Goal: Information Seeking & Learning: Learn about a topic

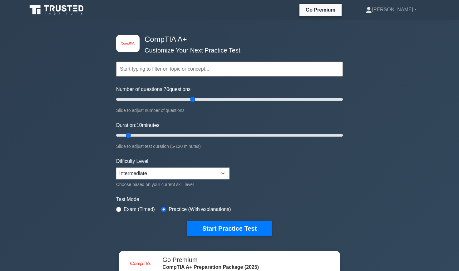
click at [190, 99] on input "Number of questions: 70 questions" at bounding box center [229, 98] width 227 height 7
drag, startPoint x: 190, startPoint y: 99, endPoint x: 181, endPoint y: 99, distance: 9.1
type input "60"
click at [181, 99] on input "Number of questions: 60 questions" at bounding box center [229, 98] width 227 height 7
drag, startPoint x: 195, startPoint y: 134, endPoint x: 402, endPoint y: 110, distance: 207.9
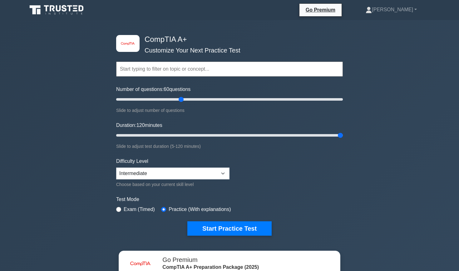
type input "120"
click at [402, 110] on div "image/svg+xml CompTIA A+ Customize Your Next Practice Test Topics Hardware Oper…" at bounding box center [229, 198] width 459 height 356
click at [232, 225] on button "Start Practice Test" at bounding box center [229, 228] width 84 height 14
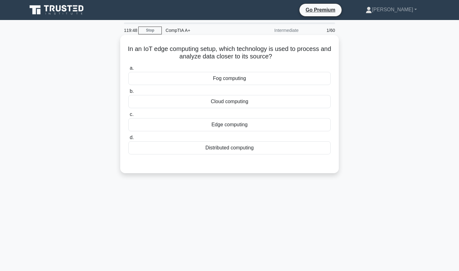
click at [133, 47] on h5 "In an IoT edge computing setup, which technology is used to process and analyze…" at bounding box center [229, 53] width 203 height 16
click at [226, 126] on div "Edge computing" at bounding box center [229, 124] width 202 height 13
click at [128, 116] on input "c. Edge computing" at bounding box center [128, 114] width 0 height 4
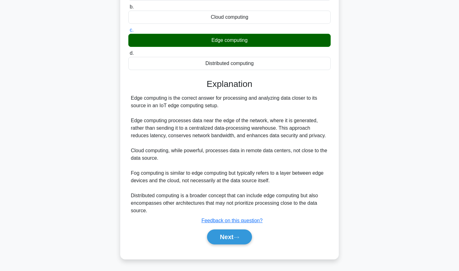
scroll to position [84, 0]
click at [233, 237] on button "Next" at bounding box center [229, 236] width 45 height 15
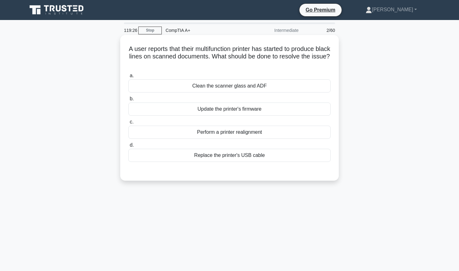
scroll to position [0, 0]
click at [242, 88] on div "Clean the scanner glass and ADF" at bounding box center [229, 85] width 202 height 13
click at [128, 78] on input "a. Clean the scanner glass and ADF" at bounding box center [128, 76] width 0 height 4
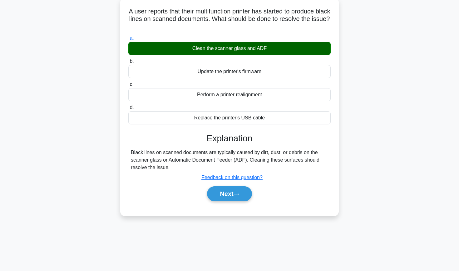
scroll to position [54, 0]
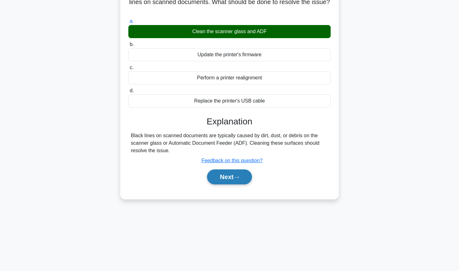
click at [228, 176] on button "Next" at bounding box center [229, 176] width 45 height 15
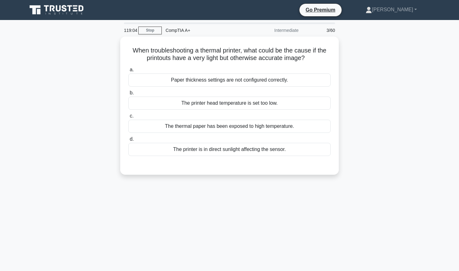
scroll to position [0, 0]
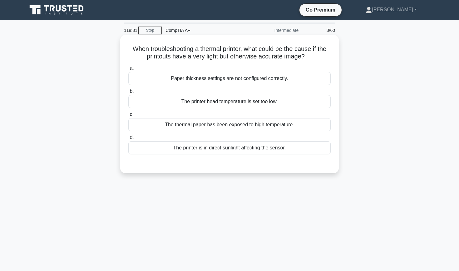
click at [229, 81] on div "Paper thickness settings are not configured correctly." at bounding box center [229, 78] width 202 height 13
click at [128, 70] on input "a. Paper thickness settings are not configured correctly." at bounding box center [128, 68] width 0 height 4
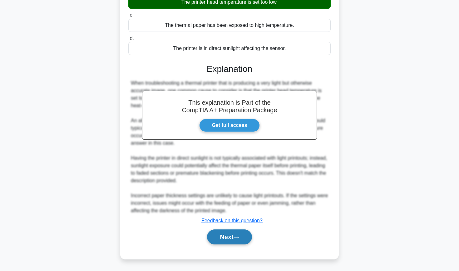
click at [217, 231] on button "Next" at bounding box center [229, 236] width 45 height 15
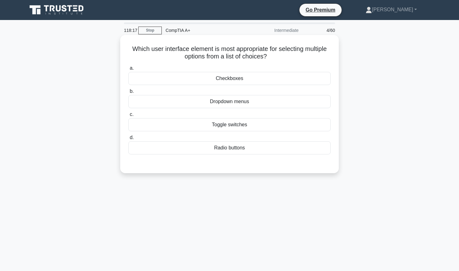
click at [223, 81] on div "Checkboxes" at bounding box center [229, 78] width 202 height 13
click at [128, 70] on input "a. Checkboxes" at bounding box center [128, 68] width 0 height 4
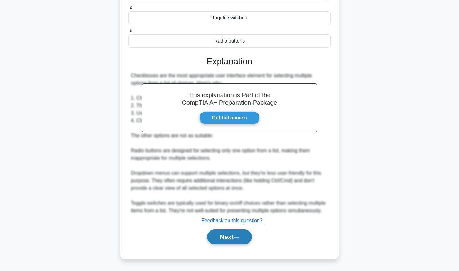
click at [230, 238] on button "Next" at bounding box center [229, 236] width 45 height 15
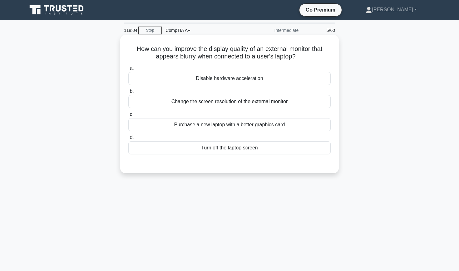
click at [221, 102] on div "Change the screen resolution of the external monitor" at bounding box center [229, 101] width 202 height 13
click at [128, 93] on input "b. Change the screen resolution of the external monitor" at bounding box center [128, 91] width 0 height 4
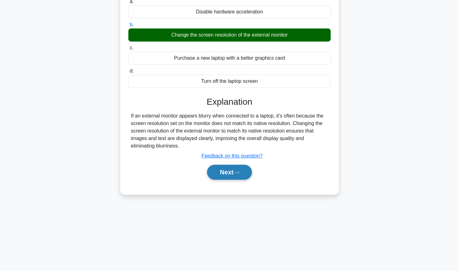
scroll to position [66, 0]
click at [227, 172] on button "Next" at bounding box center [229, 171] width 45 height 15
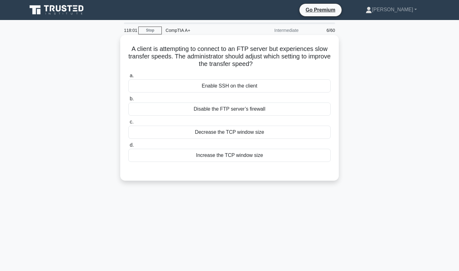
scroll to position [0, 0]
click at [250, 134] on div "Decrease the TCP window size" at bounding box center [229, 131] width 202 height 13
click at [128, 124] on input "c. Decrease the TCP window size" at bounding box center [128, 122] width 0 height 4
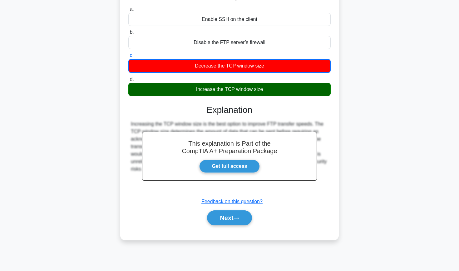
scroll to position [66, 0]
click at [224, 217] on button "Next" at bounding box center [229, 217] width 45 height 15
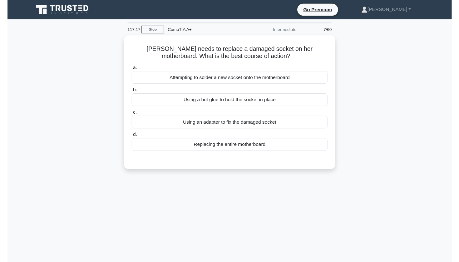
scroll to position [0, 0]
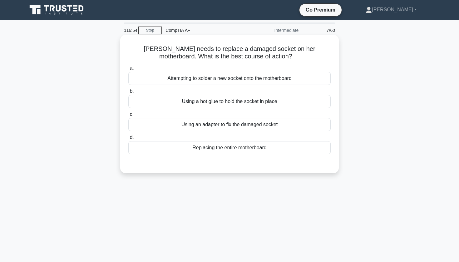
click at [229, 148] on div "Replacing the entire motherboard" at bounding box center [229, 147] width 202 height 13
click at [128, 139] on input "d. Replacing the entire motherboard" at bounding box center [128, 137] width 0 height 4
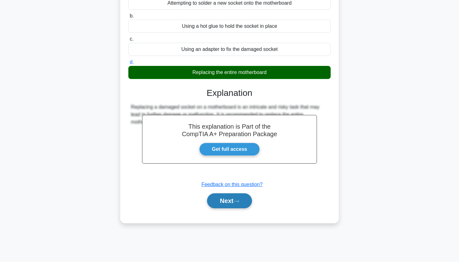
click at [232, 194] on button "Next" at bounding box center [229, 200] width 45 height 15
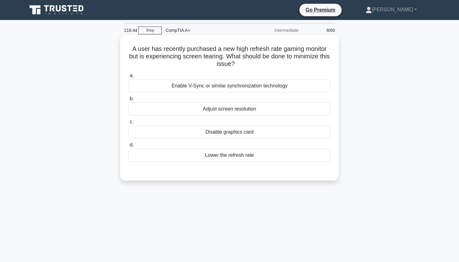
click at [225, 86] on div "Enable V-Sync or similar synchronization technology" at bounding box center [229, 85] width 202 height 13
click at [128, 78] on input "a. Enable V-Sync or similar synchronization technology" at bounding box center [128, 76] width 0 height 4
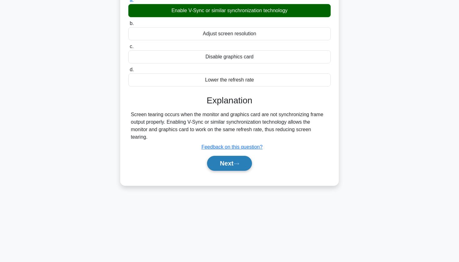
scroll to position [75, 0]
click at [232, 163] on button "Next" at bounding box center [229, 163] width 45 height 15
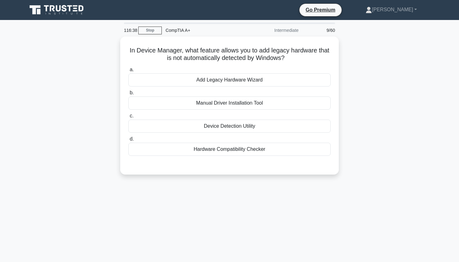
scroll to position [0, 0]
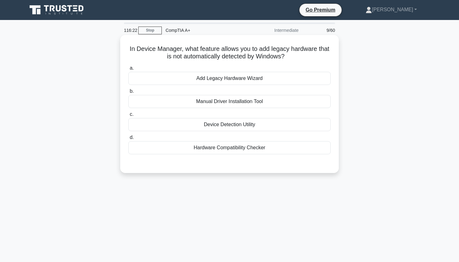
click at [233, 150] on div "Hardware Compatibility Checker" at bounding box center [229, 147] width 202 height 13
click at [128, 139] on input "d. Hardware Compatibility Checker" at bounding box center [128, 137] width 0 height 4
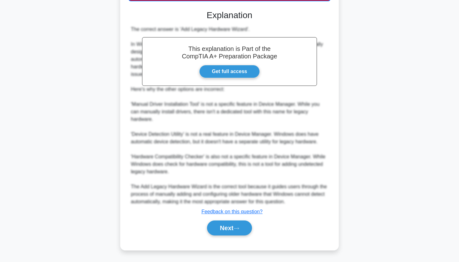
scroll to position [154, 0]
click at [237, 228] on icon at bounding box center [236, 228] width 6 height 3
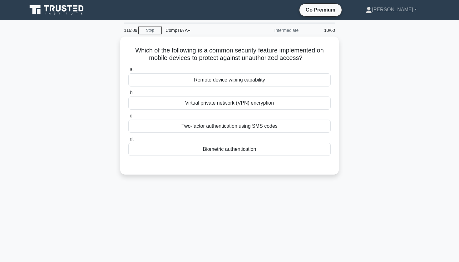
scroll to position [0, 0]
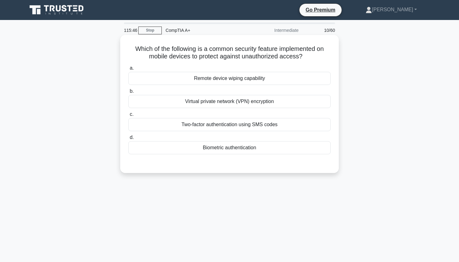
click at [234, 150] on div "Biometric authentication" at bounding box center [229, 147] width 202 height 13
click at [128, 139] on input "d. Biometric authentication" at bounding box center [128, 137] width 0 height 4
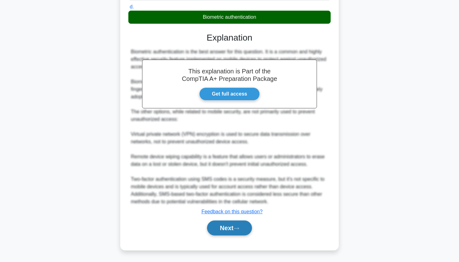
click at [222, 225] on button "Next" at bounding box center [229, 227] width 45 height 15
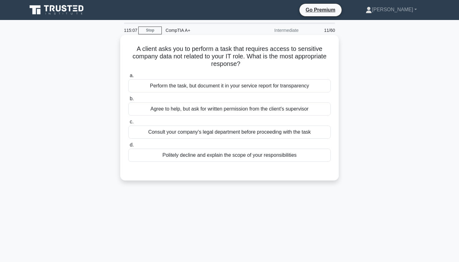
click at [219, 156] on div "Politely decline and explain the scope of your responsibilities" at bounding box center [229, 155] width 202 height 13
click at [128, 147] on input "d. Politely decline and explain the scope of your responsibilities" at bounding box center [128, 145] width 0 height 4
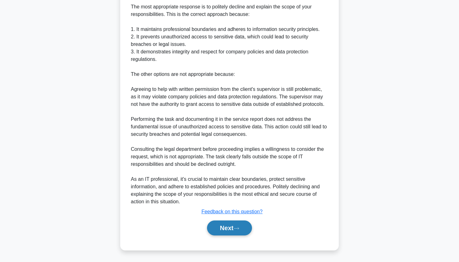
click at [208, 231] on button "Next" at bounding box center [229, 227] width 45 height 15
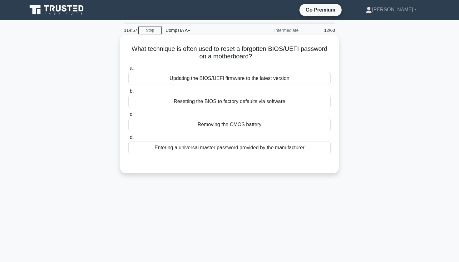
click at [229, 100] on div "Resetting the BIOS to factory defaults via software" at bounding box center [229, 101] width 202 height 13
click at [128, 93] on input "b. Resetting the BIOS to factory defaults via software" at bounding box center [128, 91] width 0 height 4
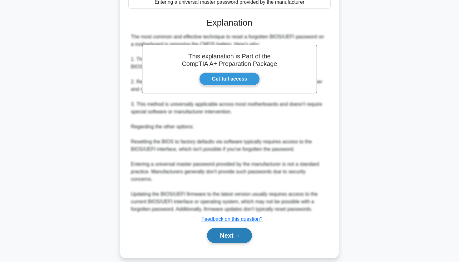
click at [219, 235] on button "Next" at bounding box center [229, 235] width 45 height 15
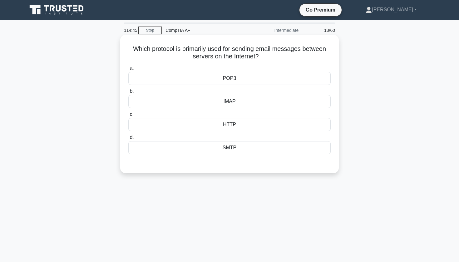
click at [228, 50] on h5 "Which protocol is primarily used for sending email messages between servers on …" at bounding box center [229, 53] width 203 height 16
drag, startPoint x: 136, startPoint y: 47, endPoint x: 262, endPoint y: 55, distance: 126.3
click at [262, 55] on h5 "Which protocol is primarily used for sending email messages between servers on …" at bounding box center [229, 53] width 203 height 16
copy h5 "Which protocol is primarily used for sending email messages between servers on …"
click at [376, 37] on div "Which protocol is primarily used for sending email messages between servers on …" at bounding box center [229, 109] width 412 height 145
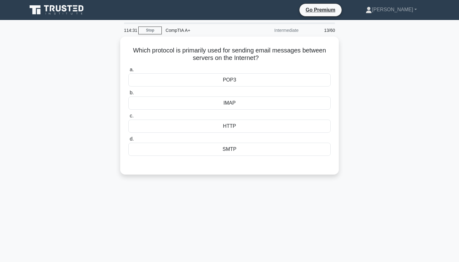
click at [100, 119] on div "Which protocol is primarily used for sending email messages between servers on …" at bounding box center [229, 109] width 412 height 145
click at [148, 150] on div "SMTP" at bounding box center [229, 147] width 202 height 13
click at [128, 139] on input "d. SMTP" at bounding box center [128, 137] width 0 height 4
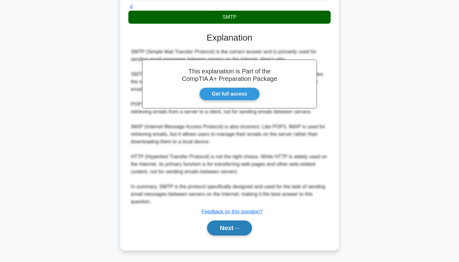
click at [212, 230] on button "Next" at bounding box center [229, 227] width 45 height 15
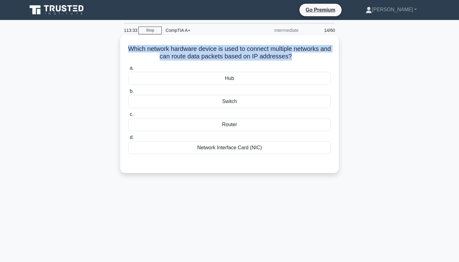
drag, startPoint x: 129, startPoint y: 47, endPoint x: 291, endPoint y: 63, distance: 162.7
click at [291, 63] on div "Which network hardware device is used to connect multiple networks and can rout…" at bounding box center [229, 103] width 213 height 133
copy div "Which network hardware device is used to connect multiple networks and can rout…"
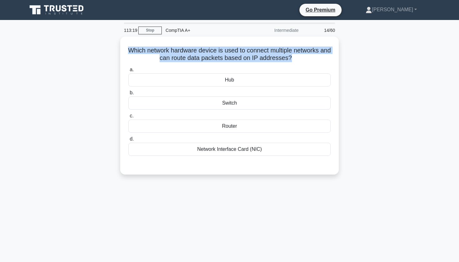
click at [92, 67] on div "Which network hardware device is used to connect multiple networks and can rout…" at bounding box center [229, 109] width 412 height 145
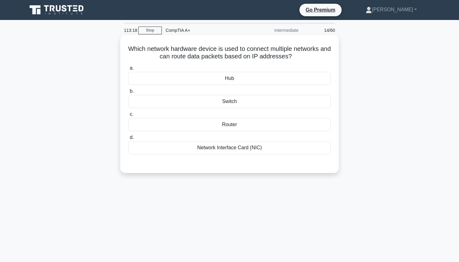
click at [193, 123] on div "Router" at bounding box center [229, 124] width 202 height 13
click at [128, 116] on input "c. Router" at bounding box center [128, 114] width 0 height 4
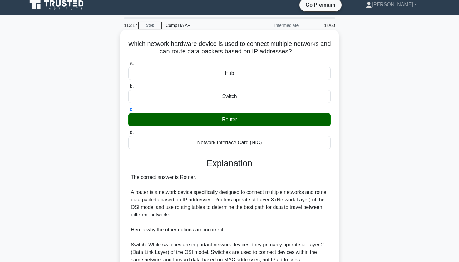
scroll to position [6, 0]
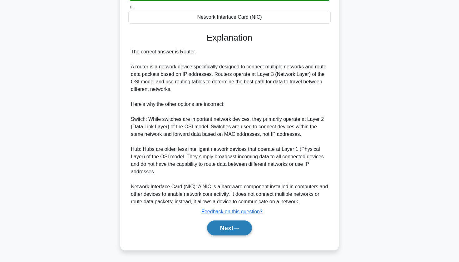
click at [215, 226] on button "Next" at bounding box center [229, 227] width 45 height 15
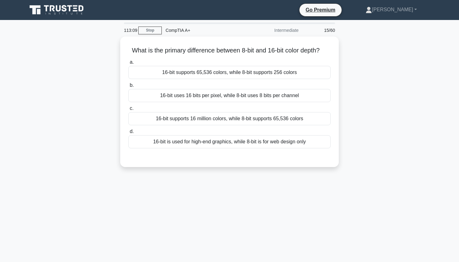
scroll to position [0, 0]
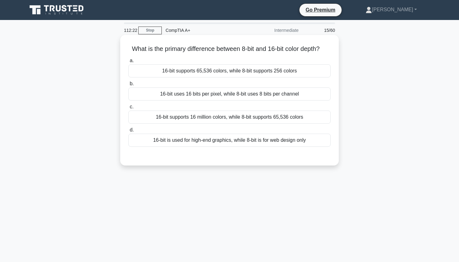
click at [252, 74] on div "16-bit supports 65,536 colors, while 8-bit supports 256 colors" at bounding box center [229, 70] width 202 height 13
click at [128, 63] on input "a. 16-bit supports 65,536 colors, while 8-bit supports 256 colors" at bounding box center [128, 61] width 0 height 4
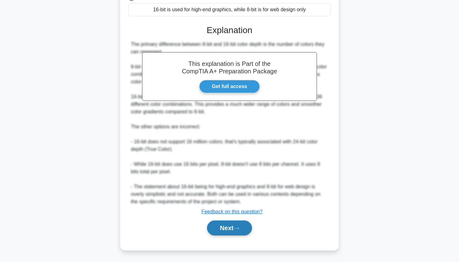
click at [227, 225] on button "Next" at bounding box center [229, 227] width 45 height 15
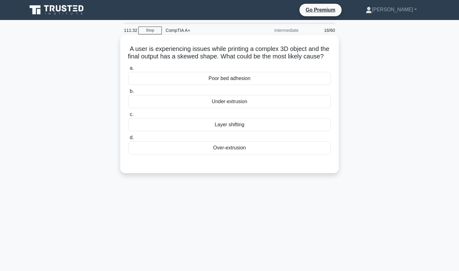
click at [212, 108] on div "Under-extrusion" at bounding box center [229, 101] width 202 height 13
click at [128, 93] on input "b. Under-extrusion" at bounding box center [128, 91] width 0 height 4
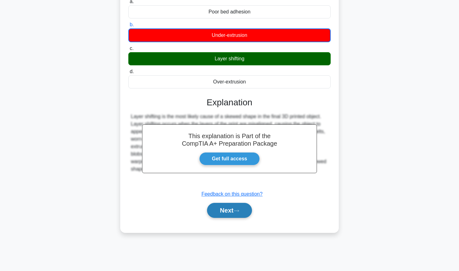
scroll to position [66, 0]
click at [207, 217] on button "Next" at bounding box center [229, 210] width 45 height 15
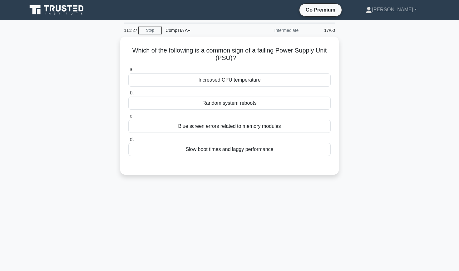
scroll to position [0, 0]
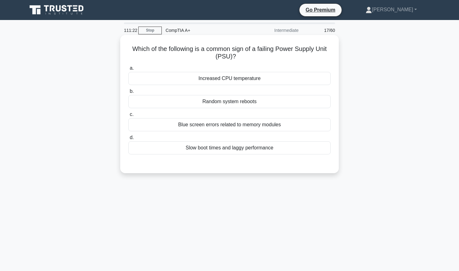
click at [234, 103] on div "Random system reboots" at bounding box center [229, 101] width 202 height 13
click at [128, 93] on input "b. Random system reboots" at bounding box center [128, 91] width 0 height 4
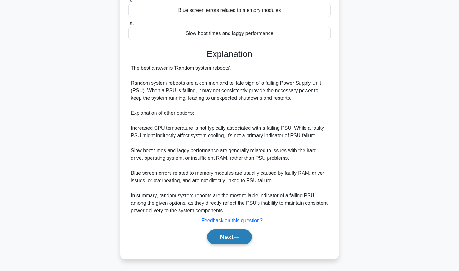
click at [219, 237] on button "Next" at bounding box center [229, 236] width 45 height 15
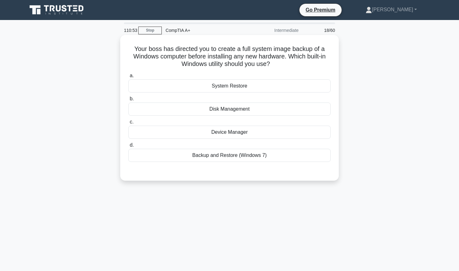
click at [213, 158] on div "Backup and Restore (Windows 7)" at bounding box center [229, 155] width 202 height 13
click at [128, 147] on input "d. Backup and Restore (Windows 7)" at bounding box center [128, 145] width 0 height 4
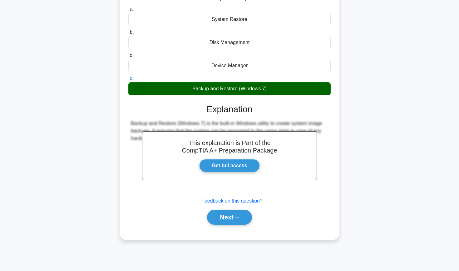
scroll to position [66, 0]
click at [221, 222] on button "Next" at bounding box center [229, 216] width 45 height 15
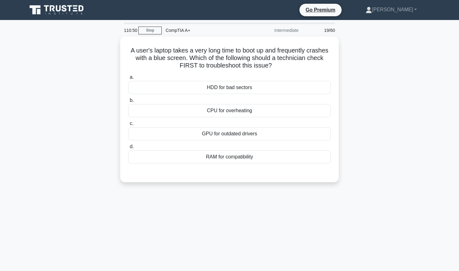
scroll to position [0, 0]
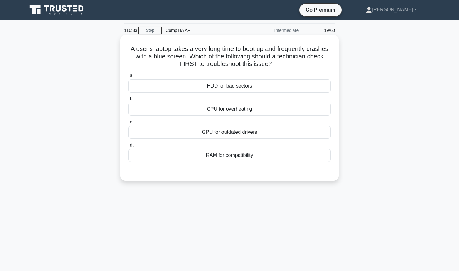
click at [223, 86] on div "HDD for bad sectors" at bounding box center [229, 85] width 202 height 13
click at [128, 78] on input "a. HDD for bad sectors" at bounding box center [128, 76] width 0 height 4
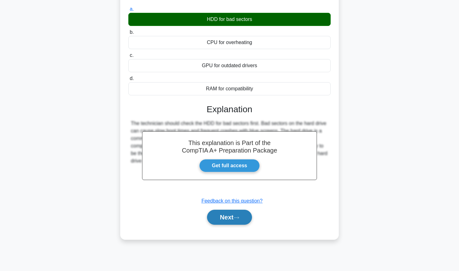
click at [227, 215] on button "Next" at bounding box center [229, 216] width 45 height 15
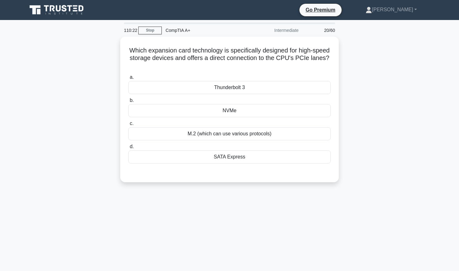
drag, startPoint x: 318, startPoint y: 33, endPoint x: 368, endPoint y: 128, distance: 106.8
click at [368, 128] on div "Which expansion card technology is specifically designed for high-speed storage…" at bounding box center [229, 113] width 412 height 153
click at [233, 49] on h5 "Which expansion card technology is specifically designed for high-speed storage…" at bounding box center [229, 57] width 203 height 23
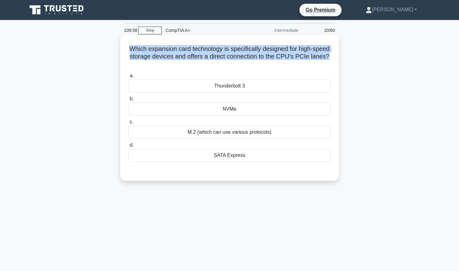
drag, startPoint x: 133, startPoint y: 46, endPoint x: 321, endPoint y: 62, distance: 189.1
click at [321, 62] on h5 "Which expansion card technology is specifically designed for high-speed storage…" at bounding box center [229, 56] width 203 height 23
copy h5 "Which expansion card technology is specifically designed for high-speed storage…"
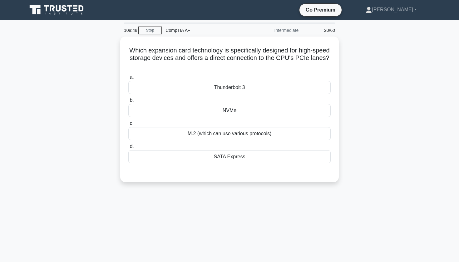
click at [76, 116] on div "Which expansion card technology is specifically designed for high-speed storage…" at bounding box center [229, 113] width 412 height 153
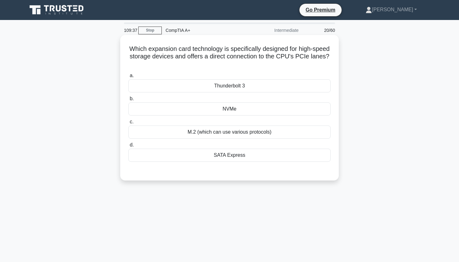
click at [227, 105] on div "NVMe" at bounding box center [229, 108] width 202 height 13
click at [128, 101] on input "b. NVMe" at bounding box center [128, 99] width 0 height 4
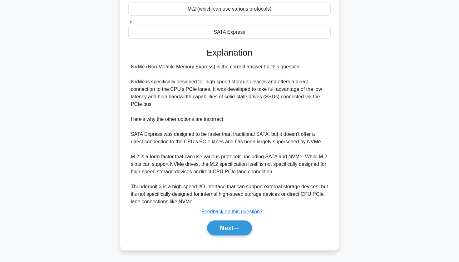
scroll to position [123, 0]
click at [227, 227] on button "Next" at bounding box center [229, 227] width 45 height 15
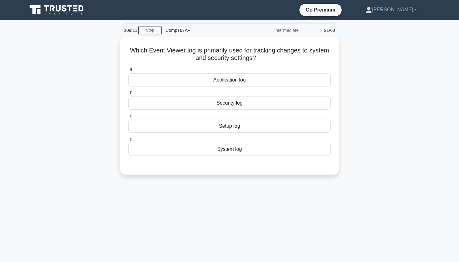
scroll to position [0, 0]
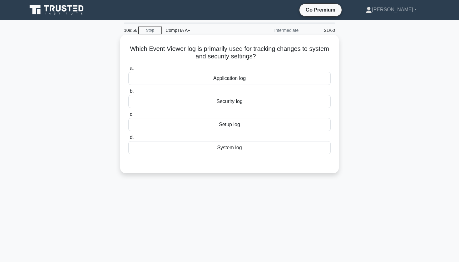
drag, startPoint x: 132, startPoint y: 49, endPoint x: 256, endPoint y: 57, distance: 123.5
click at [256, 57] on h5 "Which Event Viewer log is primarily used for tracking changes to system and sec…" at bounding box center [229, 53] width 203 height 16
copy h5 "Which Event Viewer log is primarily used for tracking changes to system and sec…"
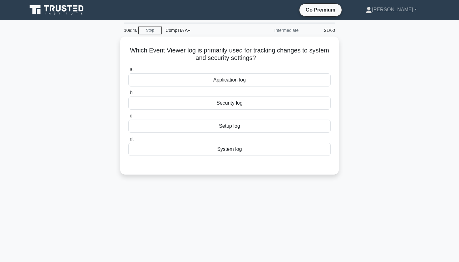
click at [71, 105] on div "Which Event Viewer log is primarily used for tracking changes to system and sec…" at bounding box center [229, 109] width 412 height 145
click at [251, 216] on div "108:26 Stop CompTIA A+ Intermediate 21/60 Which Event Viewer log is primarily u…" at bounding box center [229, 178] width 412 height 312
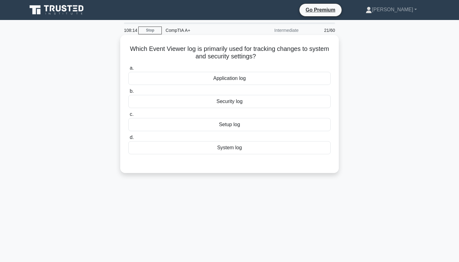
click at [245, 97] on div "Security log" at bounding box center [229, 101] width 202 height 13
click at [128, 93] on input "b. Security log" at bounding box center [128, 91] width 0 height 4
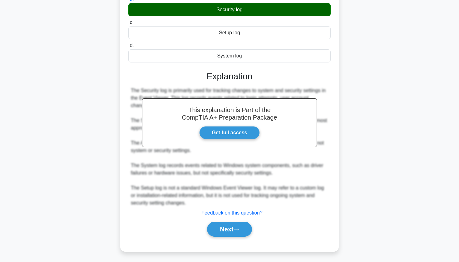
scroll to position [91, 0]
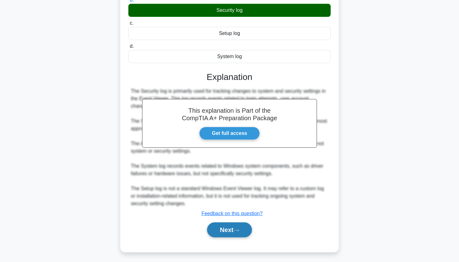
click at [216, 228] on button "Next" at bounding box center [229, 229] width 45 height 15
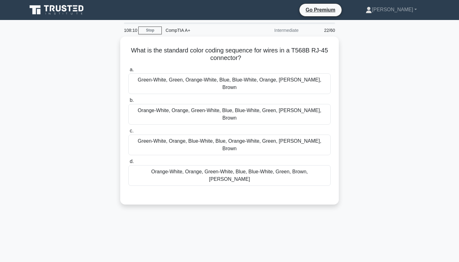
scroll to position [0, 0]
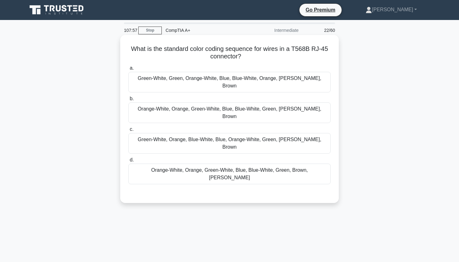
click at [196, 133] on div "Green-White, Orange, Blue-White, Blue, Orange-White, Green, [PERSON_NAME], Brown" at bounding box center [229, 143] width 202 height 21
click at [128, 127] on input "[PERSON_NAME], Orange, Blue-White, Blue, Orange-White, Green, [PERSON_NAME], Br…" at bounding box center [128, 129] width 0 height 4
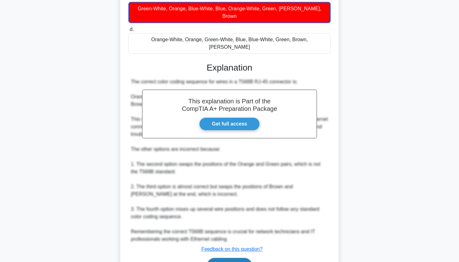
click at [228, 258] on button "Next" at bounding box center [229, 265] width 45 height 15
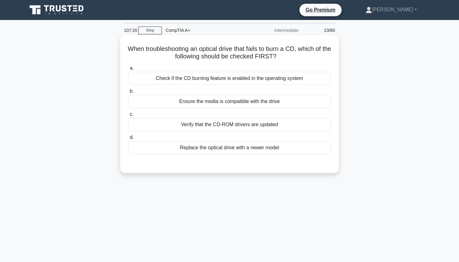
click at [226, 80] on div "Check if the CD burning feature is enabled in the operating system" at bounding box center [229, 78] width 202 height 13
click at [128, 70] on input "a. Check if the CD burning feature is enabled in the operating system" at bounding box center [128, 68] width 0 height 4
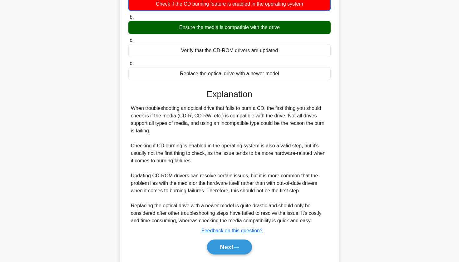
scroll to position [80, 0]
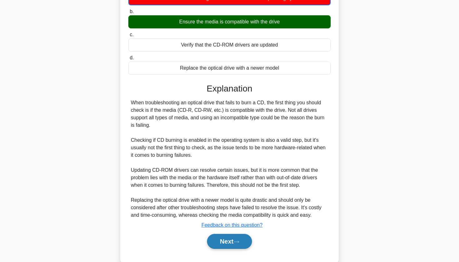
click at [227, 242] on button "Next" at bounding box center [229, 241] width 45 height 15
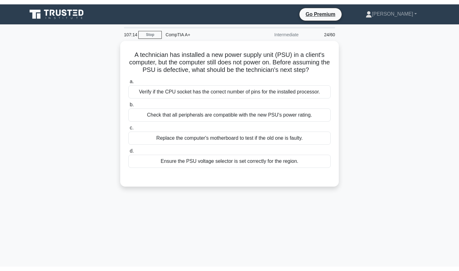
scroll to position [0, 0]
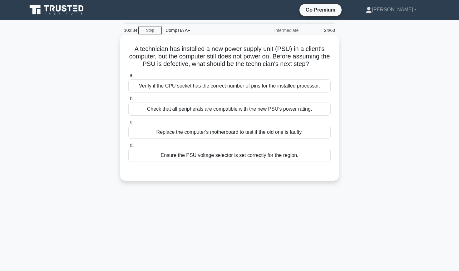
click at [208, 109] on div "Check that all peripherals are compatible with the new PSU's power rating." at bounding box center [229, 108] width 202 height 13
click at [128, 101] on input "b. Check that all peripherals are compatible with the new PSU's power rating." at bounding box center [128, 99] width 0 height 4
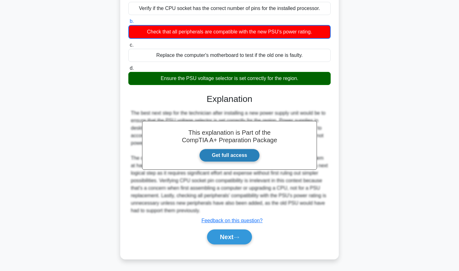
scroll to position [77, 0]
click at [221, 234] on button "Next" at bounding box center [229, 236] width 45 height 15
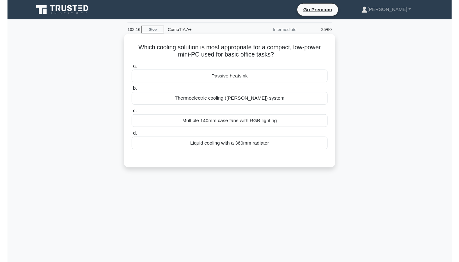
scroll to position [0, 0]
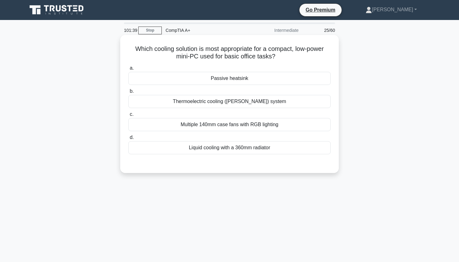
click at [183, 76] on div "Passive heatsink" at bounding box center [229, 78] width 202 height 13
click at [128, 70] on input "a. Passive heatsink" at bounding box center [128, 68] width 0 height 4
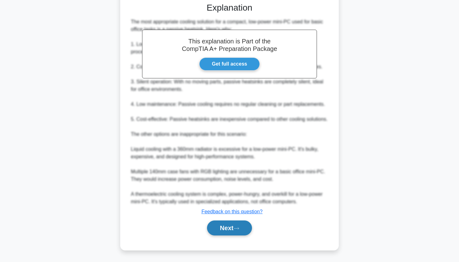
click at [227, 224] on button "Next" at bounding box center [229, 227] width 45 height 15
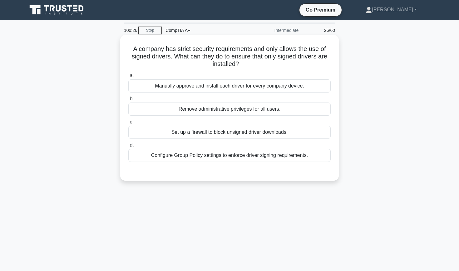
click at [216, 155] on div "Configure Group Policy settings to enforce driver signing requirements." at bounding box center [229, 155] width 202 height 13
click at [128, 147] on input "d. Configure Group Policy settings to enforce driver signing requirements." at bounding box center [128, 145] width 0 height 4
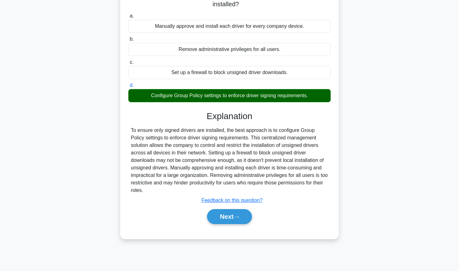
scroll to position [63, 0]
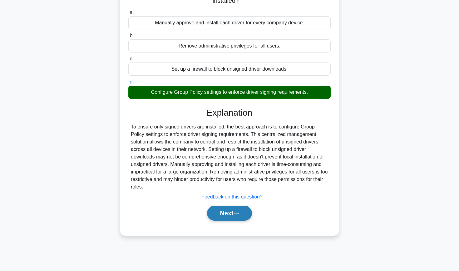
click at [223, 213] on button "Next" at bounding box center [229, 212] width 45 height 15
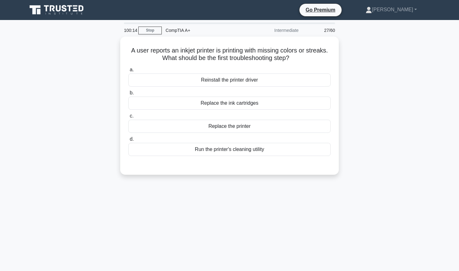
scroll to position [0, 0]
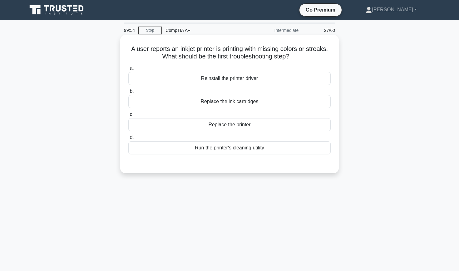
click at [259, 147] on div "Run the printer's cleaning utility" at bounding box center [229, 147] width 202 height 13
click at [128, 139] on input "d. Run the printer's cleaning utility" at bounding box center [128, 137] width 0 height 4
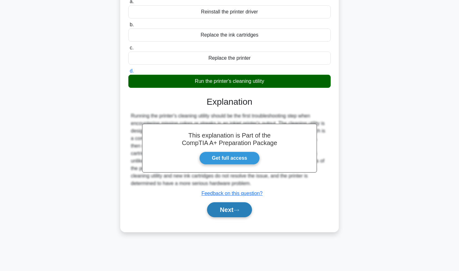
scroll to position [66, 0]
click at [217, 210] on button "Next" at bounding box center [229, 209] width 45 height 15
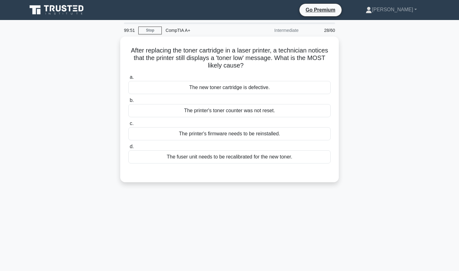
scroll to position [0, 0]
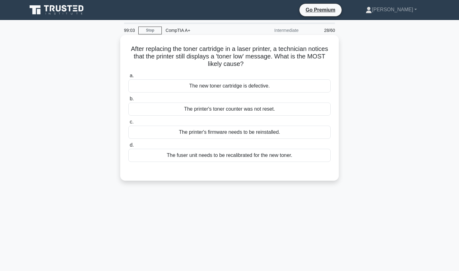
drag, startPoint x: 129, startPoint y: 48, endPoint x: 259, endPoint y: 69, distance: 131.5
click at [259, 69] on div "After replacing the toner cartridge in a laser printer, a technician notices th…" at bounding box center [229, 107] width 213 height 140
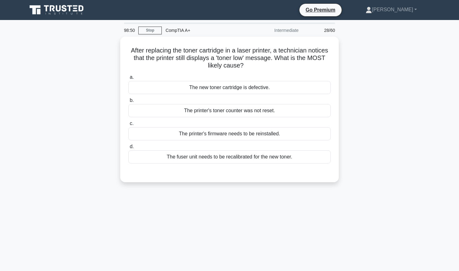
click at [390, 105] on div "After replacing the toner cartridge in a laser printer, a technician notices th…" at bounding box center [229, 113] width 412 height 153
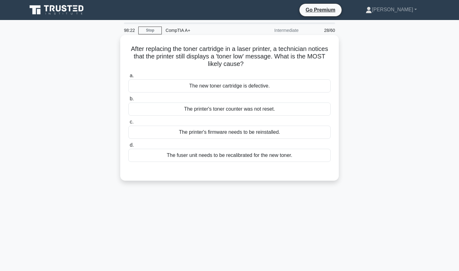
click at [273, 110] on div "The printer's toner counter was not reset." at bounding box center [229, 108] width 202 height 13
click at [128, 101] on input "b. The printer's toner counter was not reset." at bounding box center [128, 99] width 0 height 4
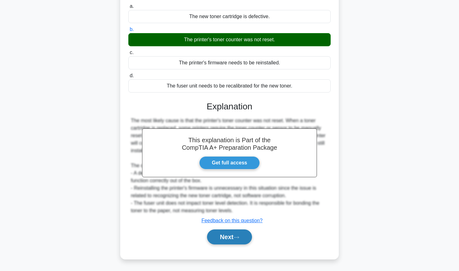
click at [230, 234] on button "Next" at bounding box center [229, 236] width 45 height 15
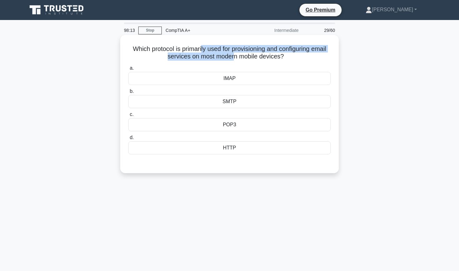
drag, startPoint x: 201, startPoint y: 47, endPoint x: 234, endPoint y: 55, distance: 33.6
click at [234, 55] on h5 "Which protocol is primarily used for provisioning and configuring email service…" at bounding box center [229, 53] width 203 height 16
click at [230, 57] on h5 "Which protocol is primarily used for provisioning and configuring email service…" at bounding box center [229, 53] width 203 height 16
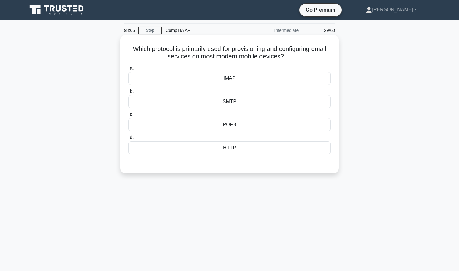
click at [238, 125] on div "POP3" at bounding box center [229, 124] width 202 height 13
click at [128, 116] on input "c. POP3" at bounding box center [128, 114] width 0 height 4
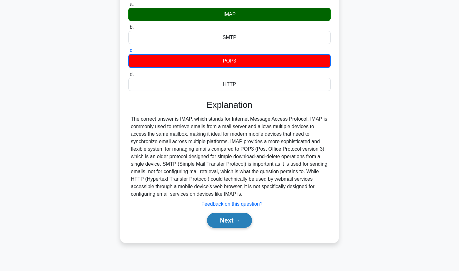
scroll to position [64, 0]
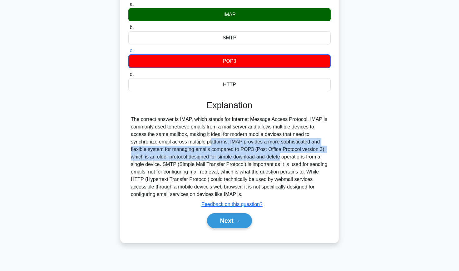
drag, startPoint x: 173, startPoint y: 140, endPoint x: 240, endPoint y: 155, distance: 68.0
click at [240, 155] on div "The correct answer is IMAP, which stands for Internet Message Access Protocol. …" at bounding box center [229, 156] width 197 height 82
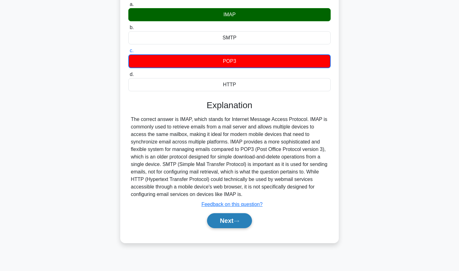
click at [235, 221] on button "Next" at bounding box center [229, 220] width 45 height 15
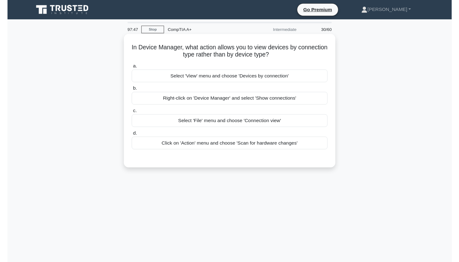
scroll to position [0, 0]
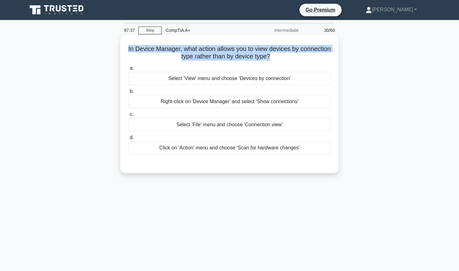
drag, startPoint x: 129, startPoint y: 47, endPoint x: 267, endPoint y: 57, distance: 138.3
click at [268, 58] on h5 "In Device Manager, what action allows you to view devices by connection type ra…" at bounding box center [229, 53] width 203 height 16
copy h5 "In Device Manager, what action allows you to view devices by connection type ra…"
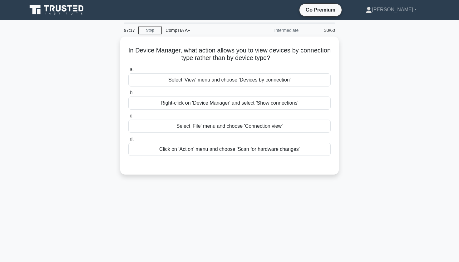
click at [378, 84] on div "In Device Manager, what action allows you to view devices by connection type ra…" at bounding box center [229, 109] width 412 height 145
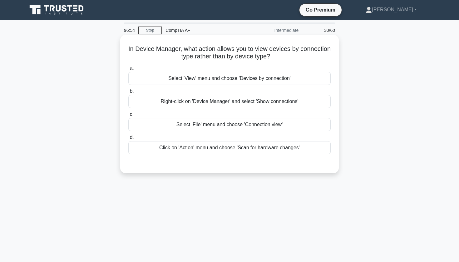
click at [297, 80] on div "Select 'View' menu and choose 'Devices by connection'" at bounding box center [229, 78] width 202 height 13
click at [128, 70] on input "a. Select 'View' menu and choose 'Devices by connection'" at bounding box center [128, 68] width 0 height 4
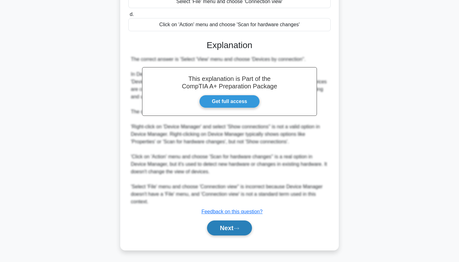
click at [213, 233] on button "Next" at bounding box center [229, 227] width 45 height 15
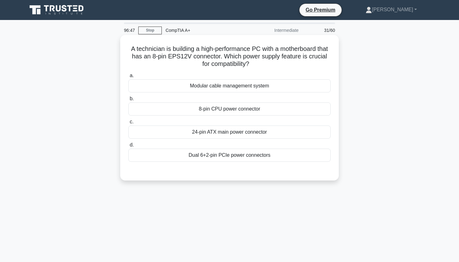
drag, startPoint x: 131, startPoint y: 46, endPoint x: 246, endPoint y: 63, distance: 116.1
click at [247, 64] on h5 "A technician is building a high-performance PC with a motherboard that has an 8…" at bounding box center [229, 56] width 203 height 23
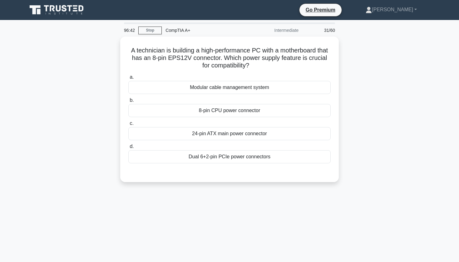
click at [377, 64] on div "A technician is building a high-performance PC with a motherboard that has an 8…" at bounding box center [229, 113] width 412 height 153
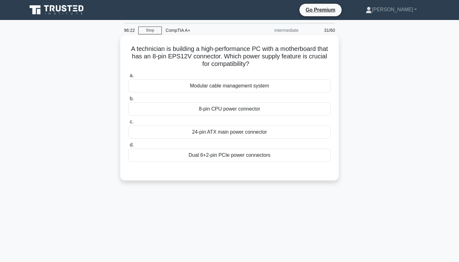
click at [268, 109] on div "8-pin CPU power connector" at bounding box center [229, 108] width 202 height 13
click at [128, 101] on input "b. 8-pin CPU power connector" at bounding box center [128, 99] width 0 height 4
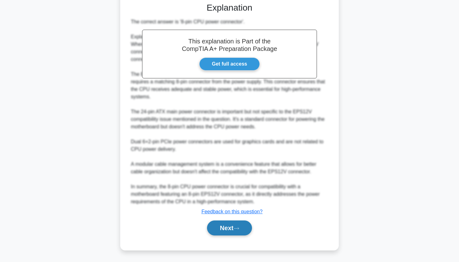
click at [231, 224] on button "Next" at bounding box center [229, 227] width 45 height 15
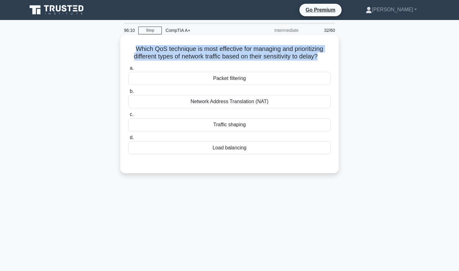
drag, startPoint x: 138, startPoint y: 45, endPoint x: 319, endPoint y: 57, distance: 181.7
click at [319, 57] on h5 "Which QoS technique is most effective for managing and prioritizing different t…" at bounding box center [229, 53] width 203 height 16
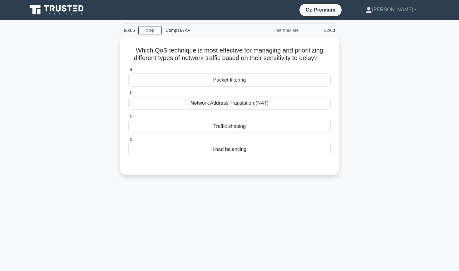
click at [379, 127] on div "Which QoS technique is most effective for managing and prioritizing different t…" at bounding box center [229, 109] width 412 height 145
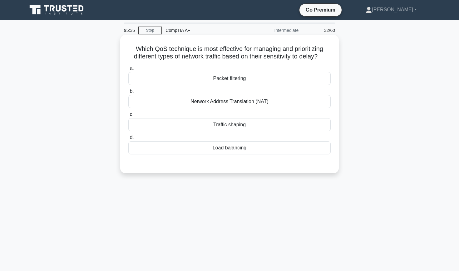
drag, startPoint x: 137, startPoint y: 46, endPoint x: 320, endPoint y: 56, distance: 184.1
click at [320, 56] on h5 "Which QoS technique is most effective for managing and prioritizing different t…" at bounding box center [229, 53] width 203 height 16
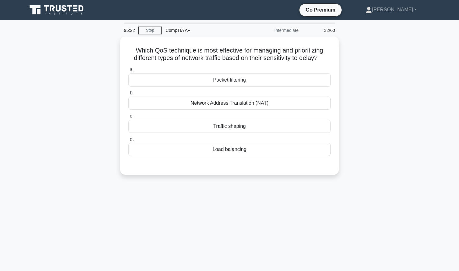
click at [359, 61] on div "Which QoS technique is most effective for managing and prioritizing different t…" at bounding box center [229, 109] width 412 height 145
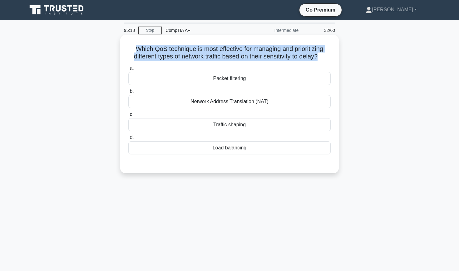
drag, startPoint x: 136, startPoint y: 47, endPoint x: 320, endPoint y: 60, distance: 184.5
click at [321, 60] on h5 "Which QoS technique is most effective for managing and prioritizing different t…" at bounding box center [229, 53] width 203 height 16
copy h5 "Which QoS technique is most effective for managing and prioritizing different t…"
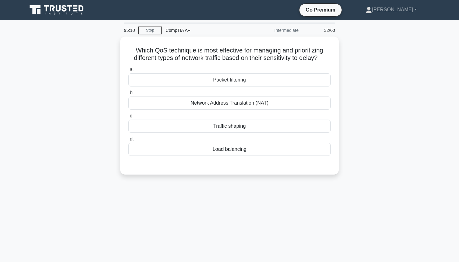
click at [96, 82] on div "Which QoS technique is most effective for managing and prioritizing different t…" at bounding box center [229, 109] width 412 height 145
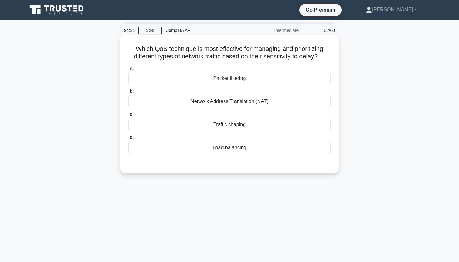
click at [252, 125] on div "Traffic shaping" at bounding box center [229, 124] width 202 height 13
click at [128, 116] on input "c. Traffic shaping" at bounding box center [128, 114] width 0 height 4
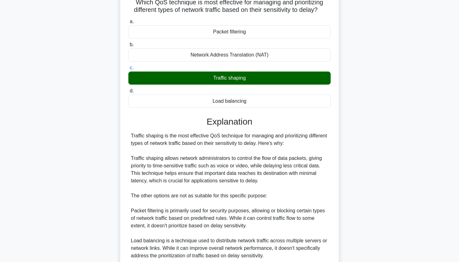
scroll to position [46, 0]
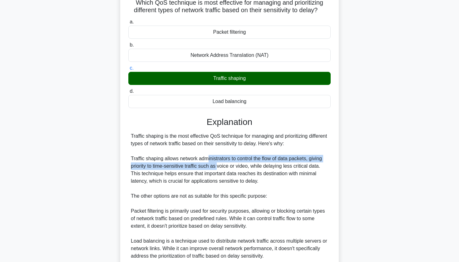
drag, startPoint x: 208, startPoint y: 157, endPoint x: 219, endPoint y: 164, distance: 12.7
click at [219, 164] on div "Traffic shaping is the most effective QoS technique for managing and prioritizi…" at bounding box center [229, 225] width 197 height 187
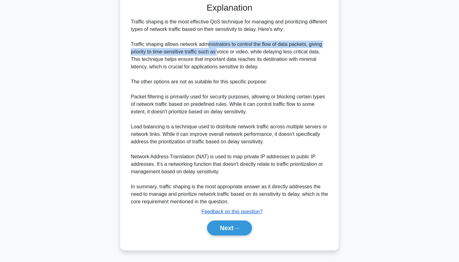
scroll to position [160, 0]
click at [225, 230] on button "Next" at bounding box center [229, 227] width 45 height 15
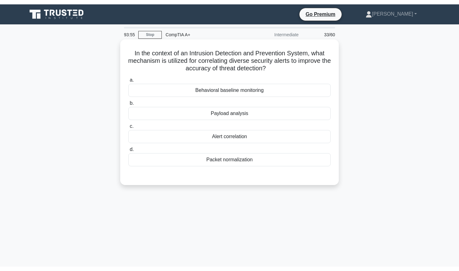
scroll to position [0, 0]
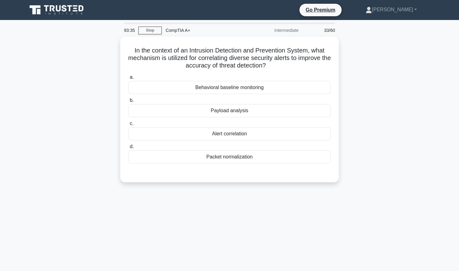
drag, startPoint x: 102, startPoint y: 35, endPoint x: 171, endPoint y: 215, distance: 193.2
click at [171, 215] on div "93:35 Stop CompTIA A+ Intermediate 33/60 In the context of an Intrusion Detecti…" at bounding box center [229, 178] width 412 height 312
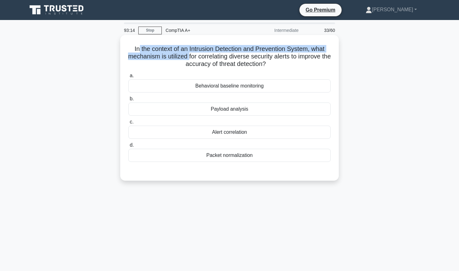
drag, startPoint x: 139, startPoint y: 46, endPoint x: 188, endPoint y: 59, distance: 51.6
click at [188, 59] on h5 "In the context of an Intrusion Detection and Prevention System, what mechanism …" at bounding box center [229, 56] width 203 height 23
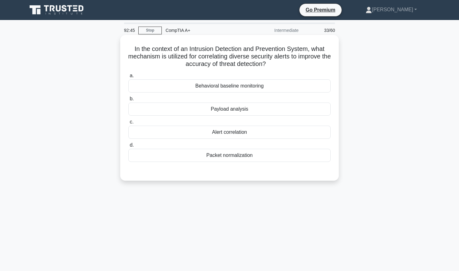
click at [180, 87] on div "Behavioral baseline monitoring" at bounding box center [229, 85] width 202 height 13
click at [128, 78] on input "a. Behavioral baseline monitoring" at bounding box center [128, 76] width 0 height 4
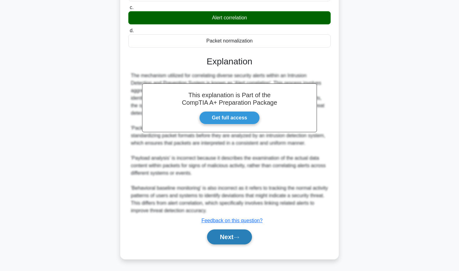
click at [212, 233] on button "Next" at bounding box center [229, 236] width 45 height 15
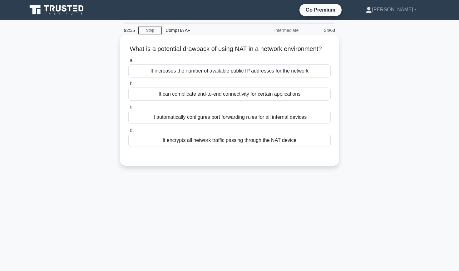
click at [222, 49] on h5 "What is a potential drawback of using NAT in a network environment? .spinner_0X…" at bounding box center [229, 49] width 203 height 8
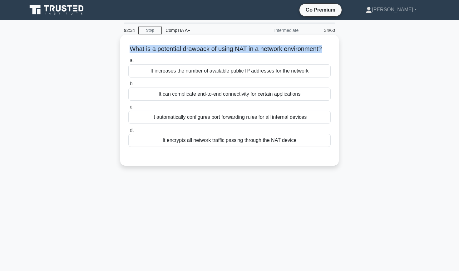
click at [222, 49] on h5 "What is a potential drawback of using NAT in a network environment? .spinner_0X…" at bounding box center [229, 49] width 203 height 8
copy div "What is a potential drawback of using NAT in a network environment? .spinner_0X…"
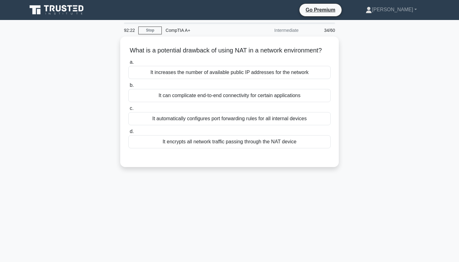
click at [96, 97] on div "What is a potential drawback of using NAT in a network environment? .spinner_0X…" at bounding box center [229, 106] width 412 height 138
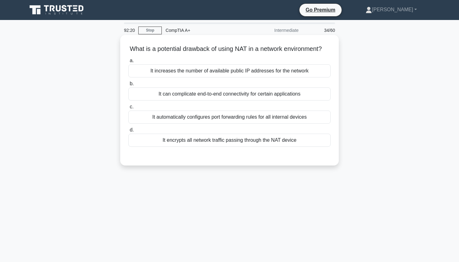
click at [179, 95] on div "It can complicate end-to-end connectivity for certain applications" at bounding box center [229, 93] width 202 height 13
click at [128, 86] on input "b. It can complicate end-to-end connectivity for certain applications" at bounding box center [128, 84] width 0 height 4
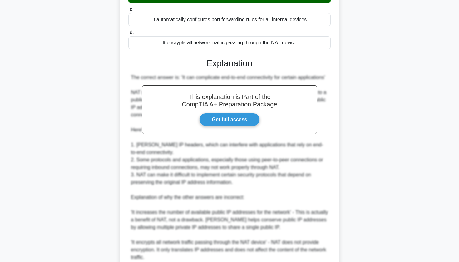
scroll to position [87, 0]
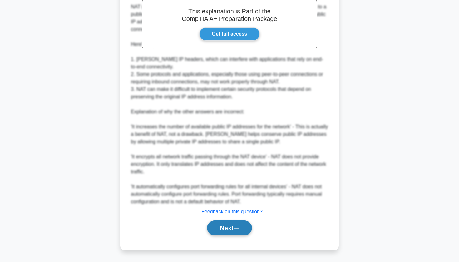
click at [229, 231] on button "Next" at bounding box center [229, 227] width 45 height 15
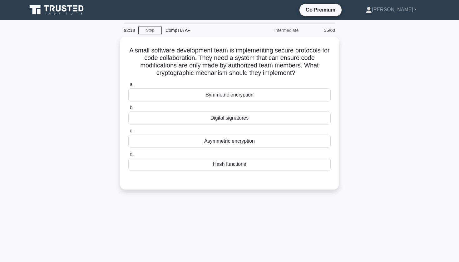
scroll to position [0, 0]
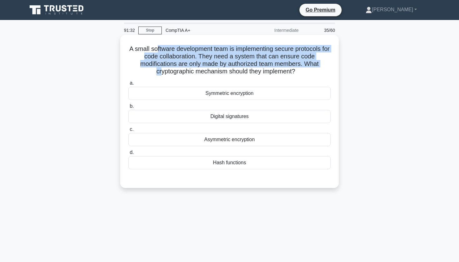
drag, startPoint x: 158, startPoint y: 51, endPoint x: 162, endPoint y: 68, distance: 18.0
click at [162, 69] on h5 "A small software development team is implementing secure protocols for code col…" at bounding box center [229, 60] width 203 height 31
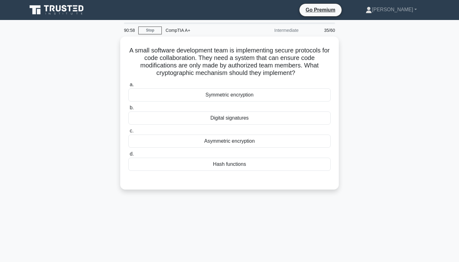
click at [97, 82] on div "A small software development team is implementing secure protocols for code col…" at bounding box center [229, 117] width 412 height 160
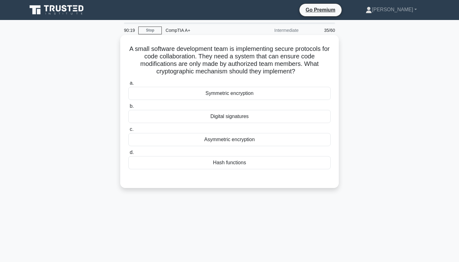
click at [259, 97] on div "Symmetric encryption" at bounding box center [229, 93] width 202 height 13
click at [128, 85] on input "a. Symmetric encryption" at bounding box center [128, 83] width 0 height 4
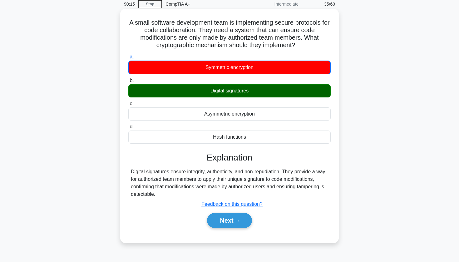
scroll to position [40, 0]
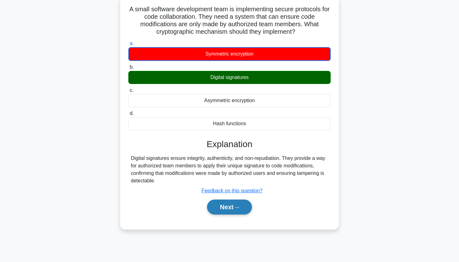
click at [226, 204] on button "Next" at bounding box center [229, 206] width 45 height 15
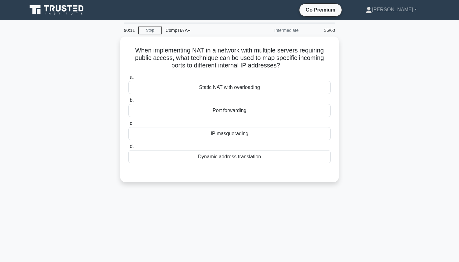
scroll to position [0, 0]
drag, startPoint x: 256, startPoint y: 11, endPoint x: 354, endPoint y: 89, distance: 125.7
click at [354, 89] on div "When implementing NAT in a network with multiple servers requiring public acces…" at bounding box center [229, 113] width 412 height 153
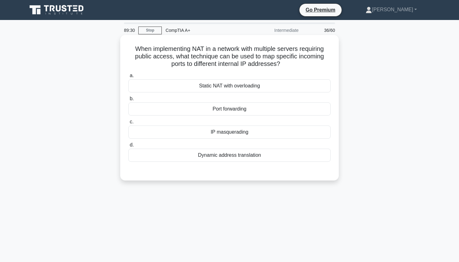
drag, startPoint x: 134, startPoint y: 47, endPoint x: 283, endPoint y: 64, distance: 149.8
click at [283, 64] on h5 "When implementing NAT in a network with multiple servers requiring public acces…" at bounding box center [229, 56] width 203 height 23
copy h5 "When implementing NAT in a network with multiple servers requiring public acces…"
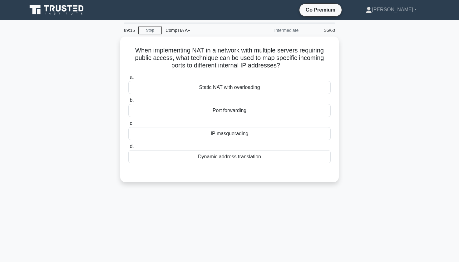
click at [340, 63] on div "When implementing NAT in a network with multiple servers requiring public acces…" at bounding box center [229, 113] width 412 height 153
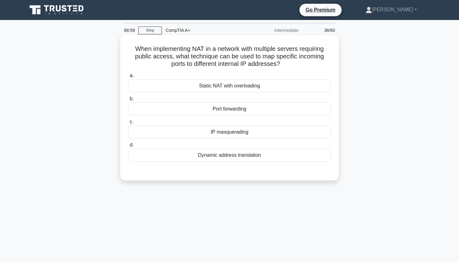
click at [263, 110] on div "Port forwarding" at bounding box center [229, 108] width 202 height 13
click at [128, 101] on input "b. Port forwarding" at bounding box center [128, 99] width 0 height 4
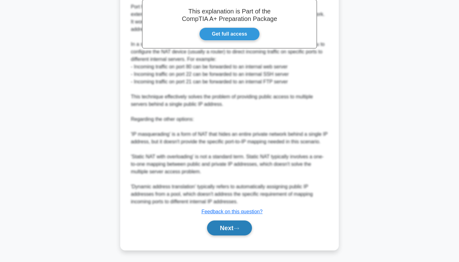
click at [226, 224] on button "Next" at bounding box center [229, 227] width 45 height 15
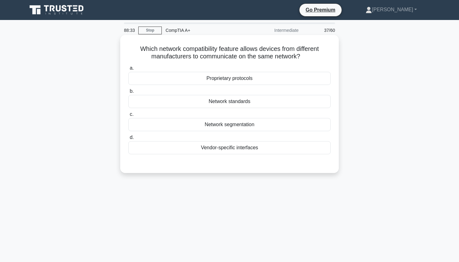
click at [197, 101] on div "Network standards" at bounding box center [229, 101] width 202 height 13
click at [128, 93] on input "b. Network standards" at bounding box center [128, 91] width 0 height 4
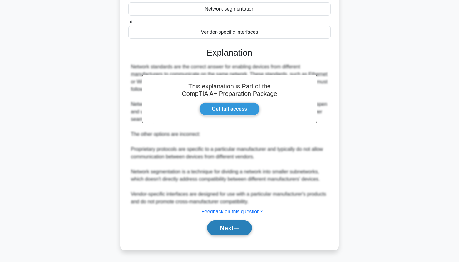
click at [222, 228] on button "Next" at bounding box center [229, 227] width 45 height 15
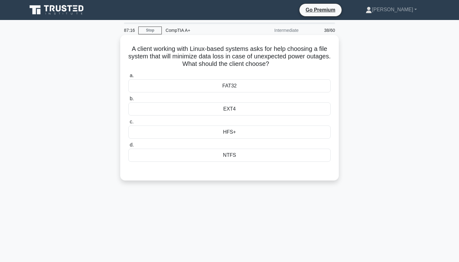
click at [224, 152] on div "NTFS" at bounding box center [229, 155] width 202 height 13
click at [128, 147] on input "d. NTFS" at bounding box center [128, 145] width 0 height 4
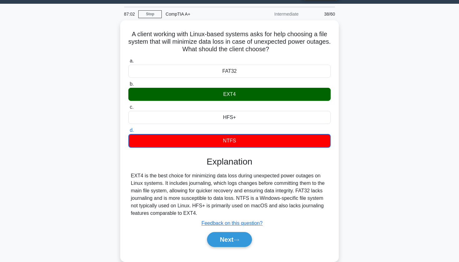
scroll to position [21, 0]
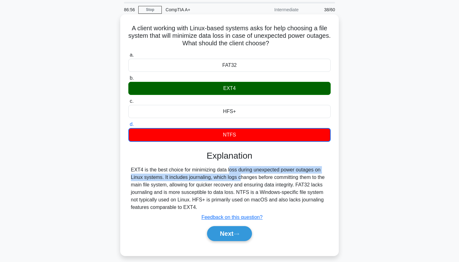
drag, startPoint x: 192, startPoint y: 169, endPoint x: 204, endPoint y: 179, distance: 16.2
click at [204, 179] on div "EXT4 is the best choice for minimizing data loss during unexpected power outage…" at bounding box center [229, 188] width 197 height 45
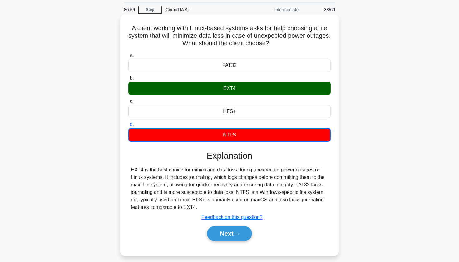
click at [204, 180] on div "EXT4 is the best choice for minimizing data loss during unexpected power outage…" at bounding box center [229, 188] width 197 height 45
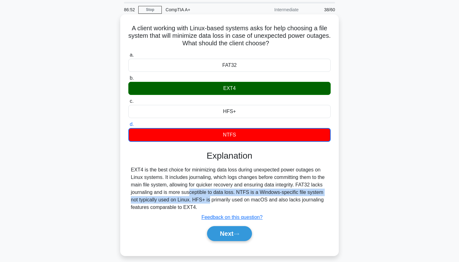
drag, startPoint x: 151, startPoint y: 192, endPoint x: 171, endPoint y: 198, distance: 21.0
click at [171, 198] on div "EXT4 is the best choice for minimizing data loss during unexpected power outage…" at bounding box center [229, 188] width 197 height 45
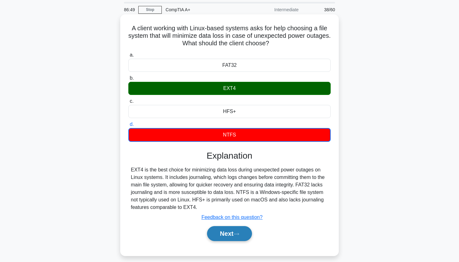
click at [228, 234] on button "Next" at bounding box center [229, 233] width 45 height 15
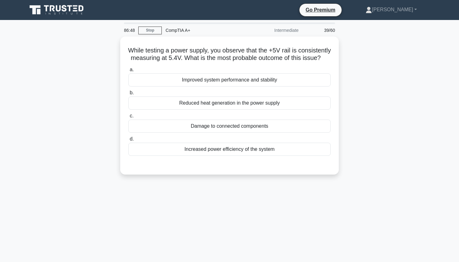
scroll to position [0, 0]
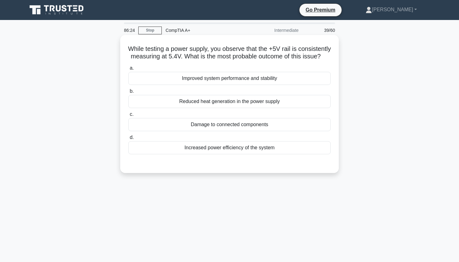
click at [275, 154] on div "Increased power efficiency of the system" at bounding box center [229, 147] width 202 height 13
click at [128, 139] on input "d. Increased power efficiency of the system" at bounding box center [128, 137] width 0 height 4
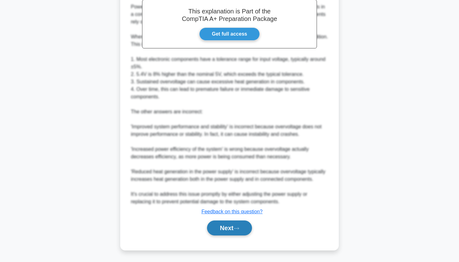
click at [226, 226] on button "Next" at bounding box center [229, 227] width 45 height 15
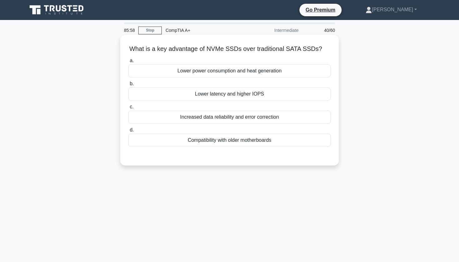
click at [233, 94] on div "Lower latency and higher IOPS" at bounding box center [229, 93] width 202 height 13
click at [128, 86] on input "b. Lower latency and higher IOPS" at bounding box center [128, 84] width 0 height 4
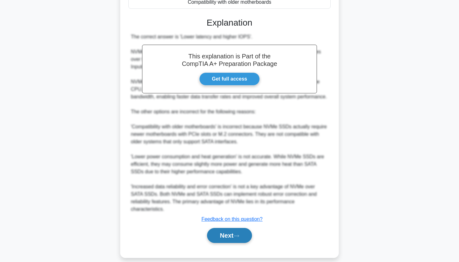
click at [224, 229] on button "Next" at bounding box center [229, 235] width 45 height 15
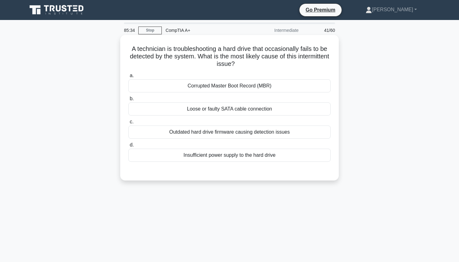
click at [234, 133] on div "Outdated hard drive firmware causing detection issues" at bounding box center [229, 131] width 202 height 13
click at [128, 124] on input "c. Outdated hard drive firmware causing detection issues" at bounding box center [128, 122] width 0 height 4
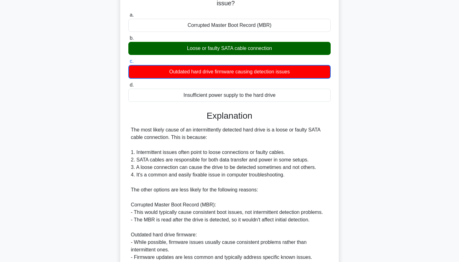
scroll to position [63, 0]
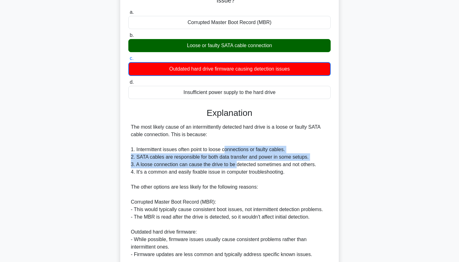
drag, startPoint x: 226, startPoint y: 149, endPoint x: 236, endPoint y: 165, distance: 19.2
click at [237, 166] on div "The most likely cause of an intermittently detected hard drive is a loose or fa…" at bounding box center [229, 220] width 197 height 195
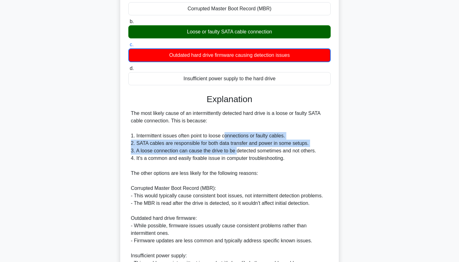
scroll to position [78, 0]
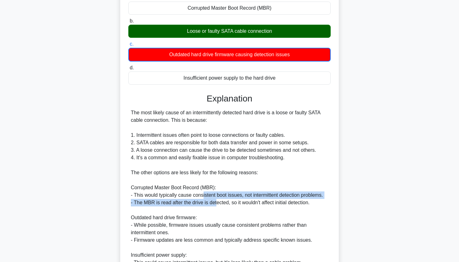
drag, startPoint x: 202, startPoint y: 191, endPoint x: 216, endPoint y: 201, distance: 16.9
click at [217, 201] on div "The most likely cause of an intermittently detected hard drive is a loose or fa…" at bounding box center [229, 206] width 197 height 195
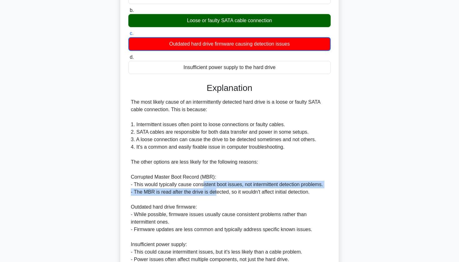
scroll to position [88, 0]
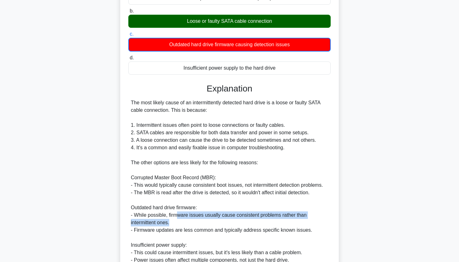
drag, startPoint x: 179, startPoint y: 217, endPoint x: 188, endPoint y: 221, distance: 10.2
click at [188, 221] on div "The most likely cause of an intermittently detected hard drive is a loose or fa…" at bounding box center [229, 196] width 197 height 195
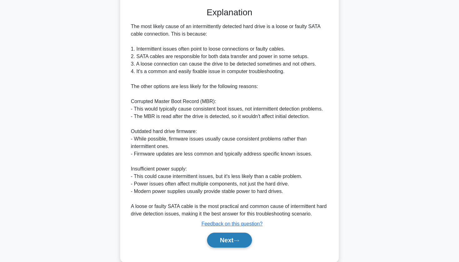
scroll to position [164, 0]
click at [228, 241] on button "Next" at bounding box center [229, 239] width 45 height 15
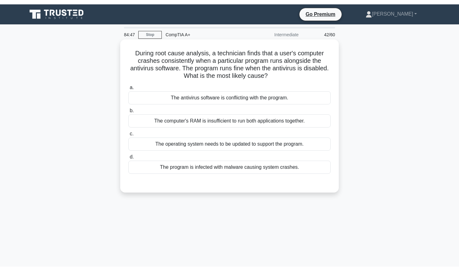
scroll to position [0, 0]
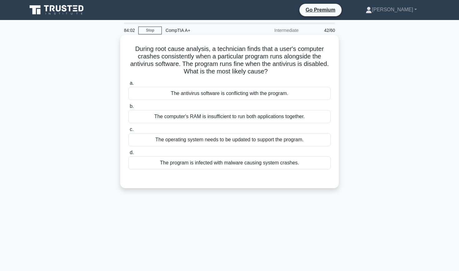
click at [285, 91] on div "The antivirus software is conflicting with the program." at bounding box center [229, 93] width 202 height 13
click at [128, 85] on input "a. The antivirus software is conflicting with the program." at bounding box center [128, 83] width 0 height 4
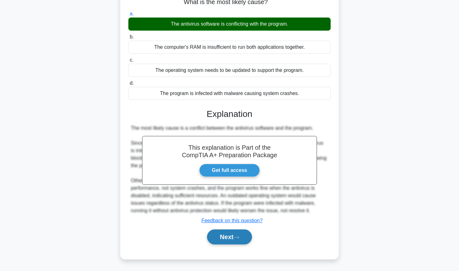
click at [219, 237] on button "Next" at bounding box center [229, 236] width 45 height 15
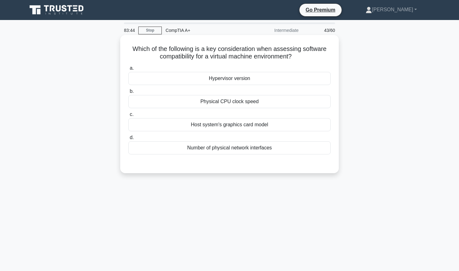
click at [288, 78] on div "Hypervisor version" at bounding box center [229, 78] width 202 height 13
click at [128, 70] on input "a. Hypervisor version" at bounding box center [128, 68] width 0 height 4
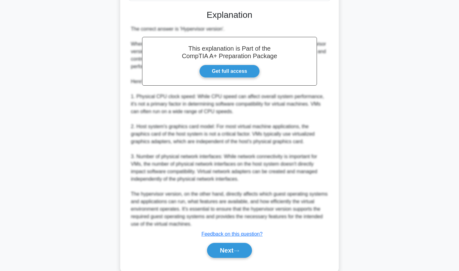
scroll to position [167, 0]
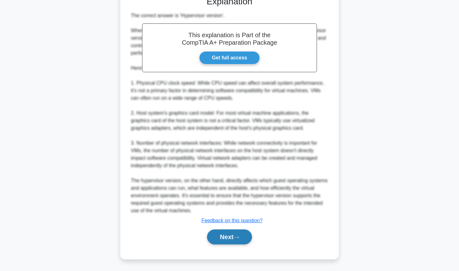
click at [230, 237] on button "Next" at bounding box center [229, 236] width 45 height 15
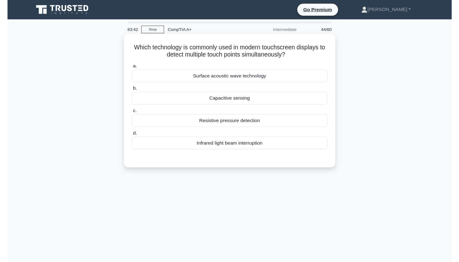
scroll to position [0, 0]
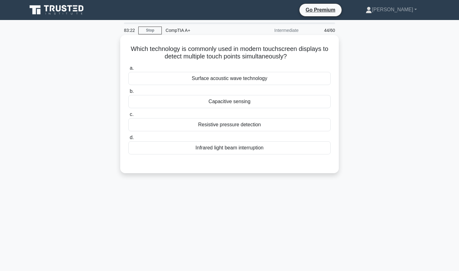
drag, startPoint x: 132, startPoint y: 49, endPoint x: 294, endPoint y: 58, distance: 162.5
click at [294, 58] on h5 "Which technology is commonly used in modern touchscreen displays to detect mult…" at bounding box center [229, 53] width 203 height 16
click at [294, 58] on icon ".spinner_0XTQ{transform-origin:center;animation:spinner_y6GP .75s linear infini…" at bounding box center [290, 56] width 7 height 7
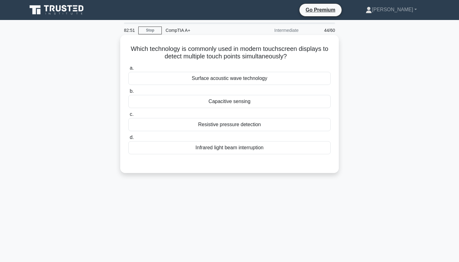
click at [208, 105] on div "Capacitive sensing" at bounding box center [229, 101] width 202 height 13
click at [128, 93] on input "b. Capacitive sensing" at bounding box center [128, 91] width 0 height 4
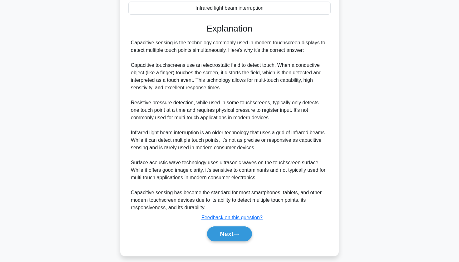
scroll to position [139, 0]
click at [238, 237] on button "Next" at bounding box center [229, 234] width 45 height 15
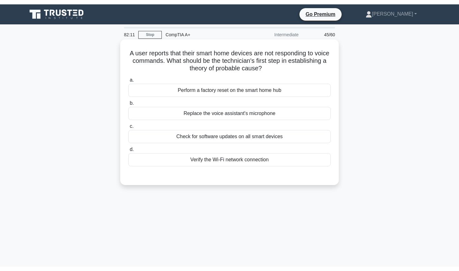
scroll to position [0, 0]
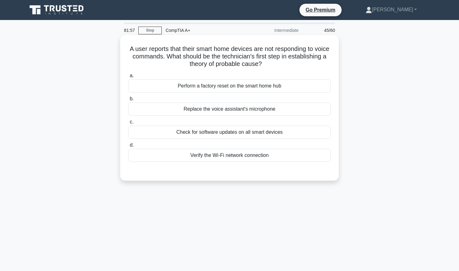
click at [229, 154] on div "Verify the Wi-Fi network connection" at bounding box center [229, 155] width 202 height 13
click at [128, 147] on input "d. Verify the Wi-Fi network connection" at bounding box center [128, 145] width 0 height 4
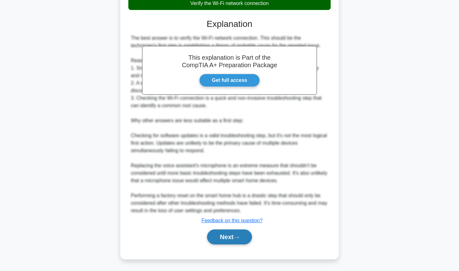
click at [222, 236] on button "Next" at bounding box center [229, 236] width 45 height 15
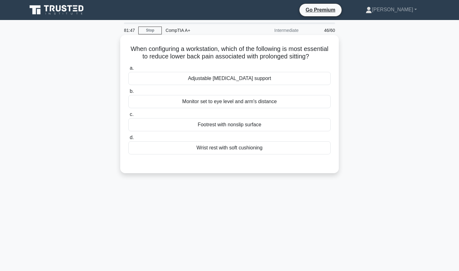
click at [198, 82] on div "Adjustable [MEDICAL_DATA] support" at bounding box center [229, 78] width 202 height 13
click at [128, 70] on input "a. Adjustable lumbar support" at bounding box center [128, 68] width 0 height 4
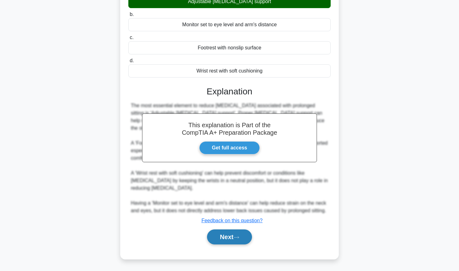
click at [227, 239] on button "Next" at bounding box center [229, 236] width 45 height 15
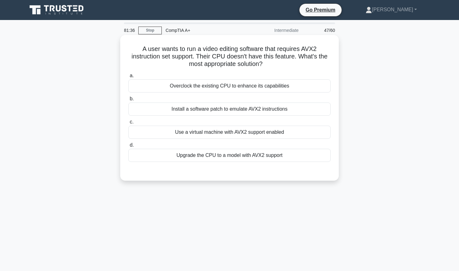
click at [227, 132] on div "Use a virtual machine with AVX2 support enabled" at bounding box center [229, 131] width 202 height 13
click at [128, 124] on input "c. Use a virtual machine with AVX2 support enabled" at bounding box center [128, 122] width 0 height 4
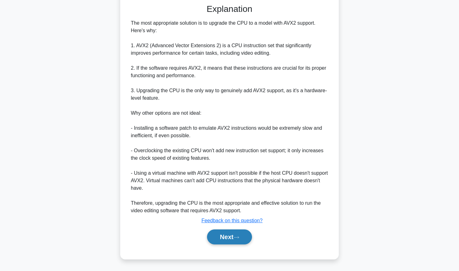
scroll to position [167, 0]
click at [226, 239] on button "Next" at bounding box center [229, 236] width 45 height 15
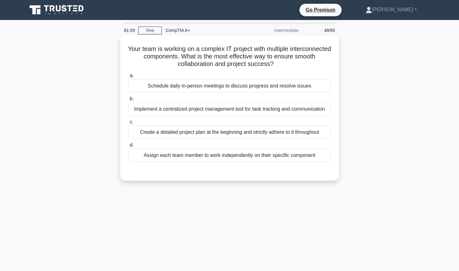
scroll to position [0, 0]
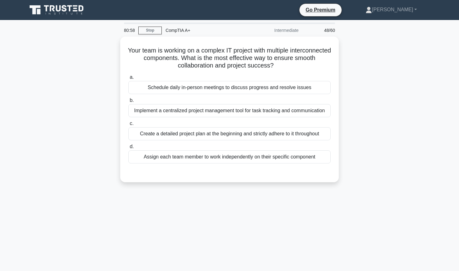
drag, startPoint x: 377, startPoint y: 1, endPoint x: 365, endPoint y: 60, distance: 59.8
click at [365, 60] on div "Your team is working on a complex IT project with multiple interconnected compo…" at bounding box center [229, 113] width 412 height 153
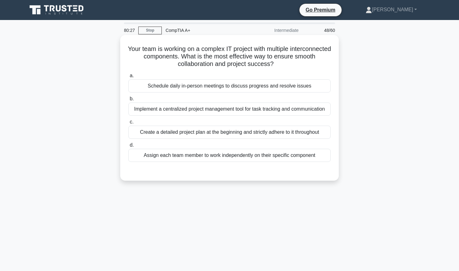
click at [215, 108] on div "Implement a centralized project management tool for task tracking and communica…" at bounding box center [229, 108] width 202 height 13
click at [128, 101] on input "b. Implement a centralized project management tool for task tracking and commun…" at bounding box center [128, 99] width 0 height 4
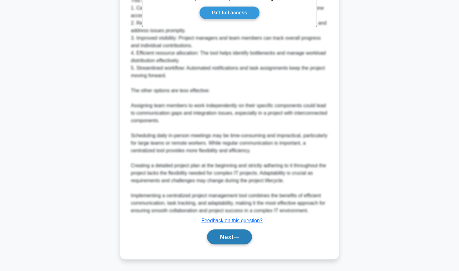
click at [227, 241] on button "Next" at bounding box center [229, 236] width 45 height 15
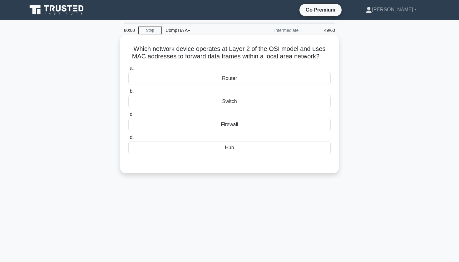
drag, startPoint x: 136, startPoint y: 48, endPoint x: 331, endPoint y: 55, distance: 195.8
click at [333, 55] on div "Which network device operates at Layer 2 of the OSI model and uses MAC addresse…" at bounding box center [229, 103] width 213 height 133
copy h5 "Which network device operates at Layer 2 of the OSI model and uses MAC addresse…"
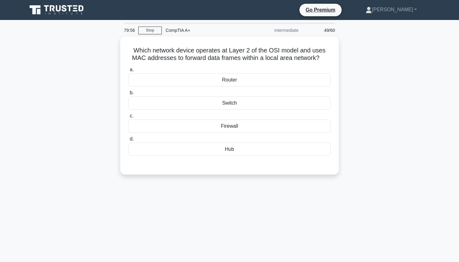
click at [353, 46] on div "Which network device operates at Layer 2 of the OSI model and uses MAC addresse…" at bounding box center [229, 109] width 412 height 145
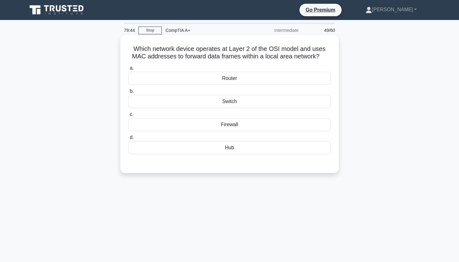
click at [214, 105] on div "Switch" at bounding box center [229, 101] width 202 height 13
click at [128, 93] on input "b. Switch" at bounding box center [128, 91] width 0 height 4
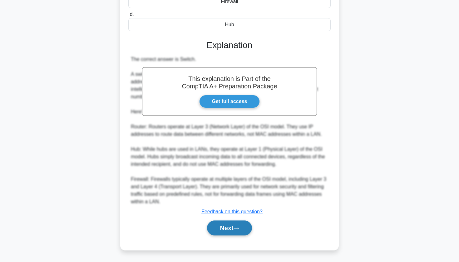
click at [236, 226] on button "Next" at bounding box center [229, 227] width 45 height 15
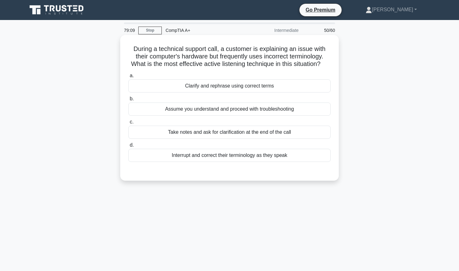
click at [209, 134] on div "Take notes and ask for clarification at the end of the call" at bounding box center [229, 131] width 202 height 13
click at [128, 124] on input "c. Take notes and ask for clarification at the end of the call" at bounding box center [128, 122] width 0 height 4
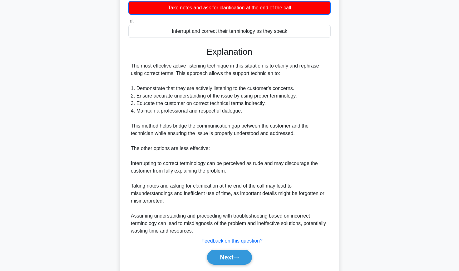
scroll to position [132, 0]
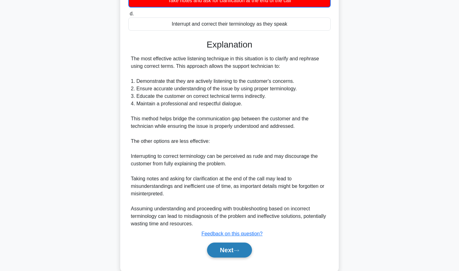
click at [223, 247] on button "Next" at bounding box center [229, 249] width 45 height 15
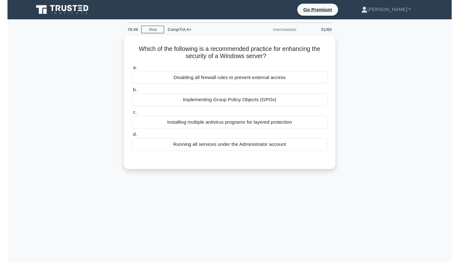
scroll to position [0, 0]
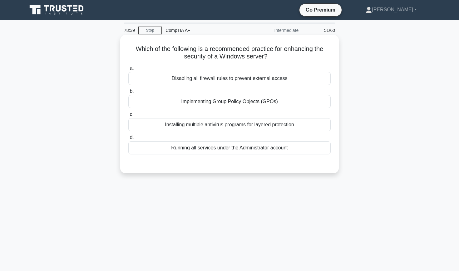
drag, startPoint x: 137, startPoint y: 48, endPoint x: 271, endPoint y: 60, distance: 133.8
click at [271, 60] on h5 "Which of the following is a recommended practice for enhancing the security of …" at bounding box center [229, 53] width 203 height 16
copy h5 "Which of the following is a recommended practice for enhancing the security of …"
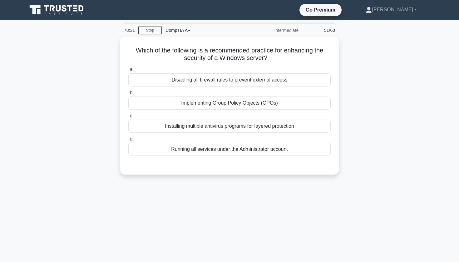
click at [96, 106] on div "Which of the following is a recommended practice for enhancing the security of …" at bounding box center [229, 109] width 412 height 145
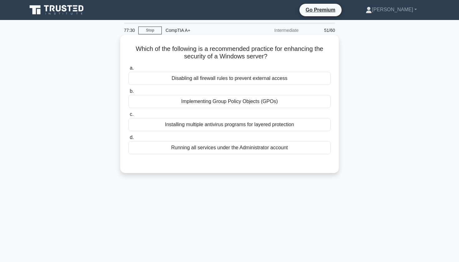
click at [227, 99] on div "Implementing Group Policy Objects (GPOs)" at bounding box center [229, 101] width 202 height 13
click at [128, 93] on input "b. Implementing Group Policy Objects (GPOs)" at bounding box center [128, 91] width 0 height 4
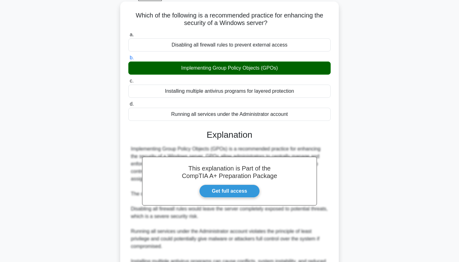
scroll to position [37, 0]
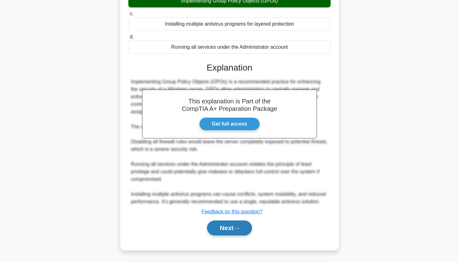
click at [230, 227] on button "Next" at bounding box center [229, 227] width 45 height 15
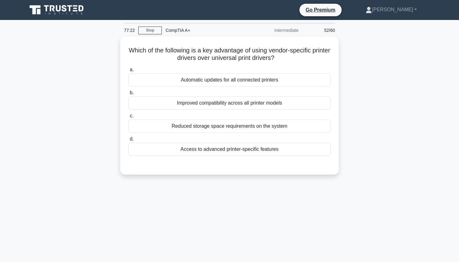
scroll to position [0, 0]
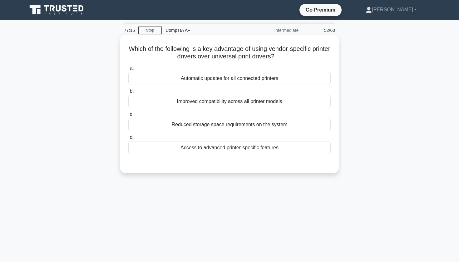
click at [227, 102] on div "Improved compatibility across all printer models" at bounding box center [229, 101] width 202 height 13
click at [128, 93] on input "b. Improved compatibility across all printer models" at bounding box center [128, 91] width 0 height 4
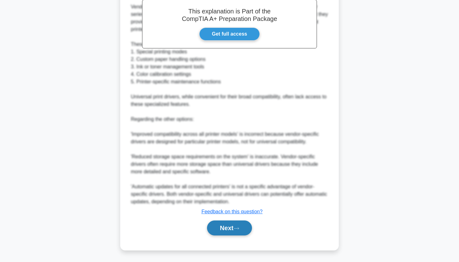
click at [227, 227] on button "Next" at bounding box center [229, 227] width 45 height 15
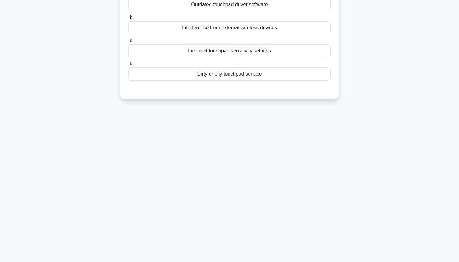
drag, startPoint x: 224, startPoint y: 161, endPoint x: 370, endPoint y: 85, distance: 164.3
click at [370, 85] on div "A user's touchpad on their laptop is responding inconsistently. What is a likel…" at bounding box center [229, 33] width 412 height 145
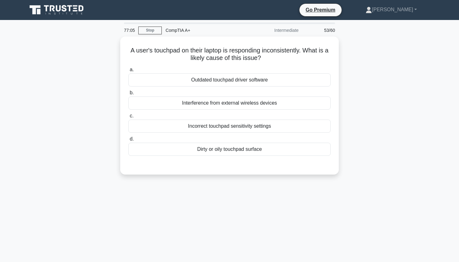
scroll to position [0, 0]
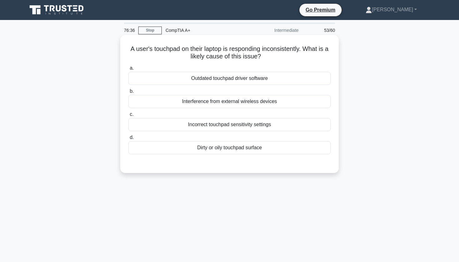
drag, startPoint x: 131, startPoint y: 48, endPoint x: 271, endPoint y: 54, distance: 140.8
click at [272, 54] on h5 "A user's touchpad on their laptop is responding inconsistently. What is a likel…" at bounding box center [229, 53] width 203 height 16
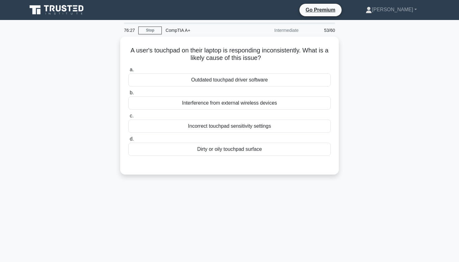
click at [85, 107] on div "A user's touchpad on their laptop is responding inconsistently. What is a likel…" at bounding box center [229, 109] width 412 height 145
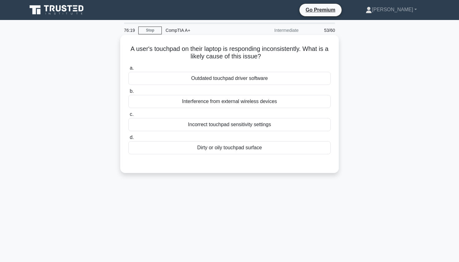
click at [182, 148] on div "Dirty or oily touchpad surface" at bounding box center [229, 147] width 202 height 13
click at [128, 139] on input "d. Dirty or oily touchpad surface" at bounding box center [128, 137] width 0 height 4
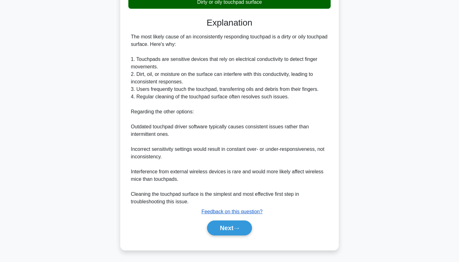
scroll to position [145, 0]
click at [220, 230] on button "Next" at bounding box center [229, 227] width 45 height 15
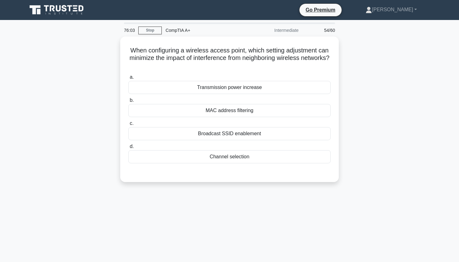
scroll to position [0, 0]
click at [377, 71] on div "When configuring a wireless access point, which setting adjustment can minimize…" at bounding box center [229, 113] width 412 height 153
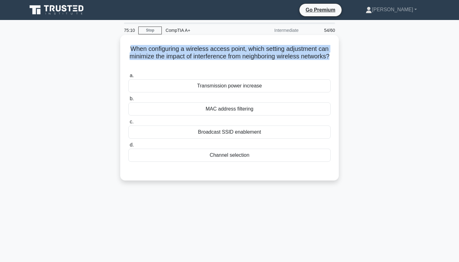
drag, startPoint x: 132, startPoint y: 46, endPoint x: 336, endPoint y: 56, distance: 204.3
click at [336, 56] on div "When configuring a wireless access point, which setting adjustment can minimize…" at bounding box center [229, 107] width 218 height 145
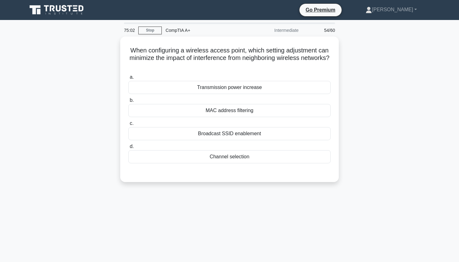
click at [372, 109] on div "When configuring a wireless access point, which setting adjustment can minimize…" at bounding box center [229, 113] width 412 height 153
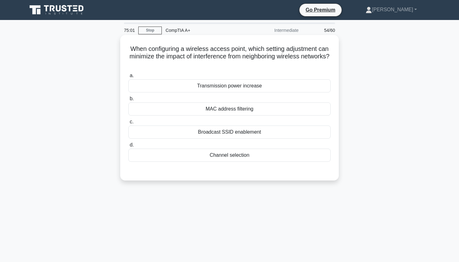
click at [298, 153] on div "Channel selection" at bounding box center [229, 155] width 202 height 13
click at [128, 147] on input "d. Channel selection" at bounding box center [128, 145] width 0 height 4
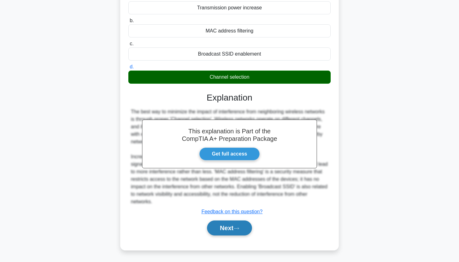
click at [237, 233] on button "Next" at bounding box center [229, 227] width 45 height 15
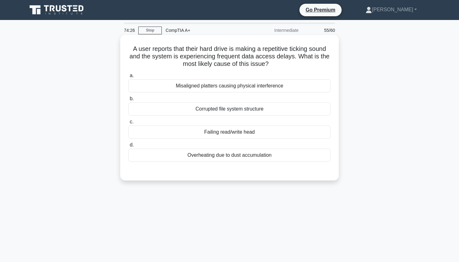
click at [305, 134] on div "Failing read/write head" at bounding box center [229, 131] width 202 height 13
click at [128, 124] on input "c. Failing read/write head" at bounding box center [128, 122] width 0 height 4
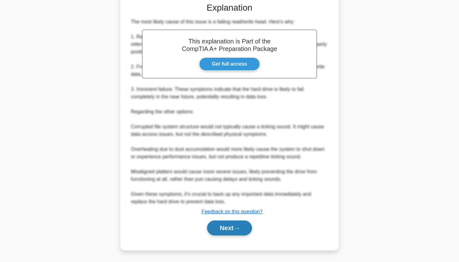
click at [221, 232] on button "Next" at bounding box center [229, 227] width 45 height 15
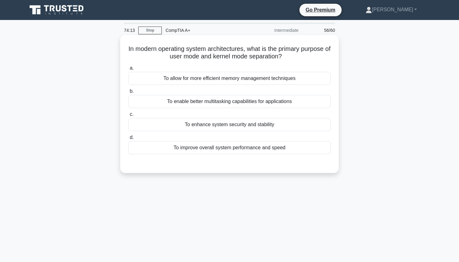
drag, startPoint x: 131, startPoint y: 49, endPoint x: 324, endPoint y: 54, distance: 192.6
click at [325, 56] on h5 "In modern operating system architectures, what is the primary purpose of user m…" at bounding box center [229, 53] width 203 height 16
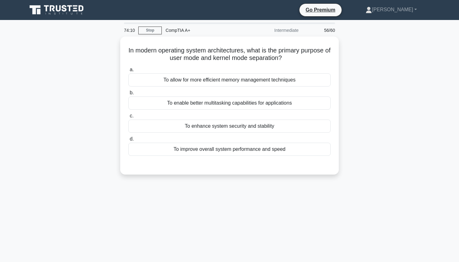
click at [355, 54] on div "In modern operating system architectures, what is the primary purpose of user m…" at bounding box center [229, 109] width 412 height 145
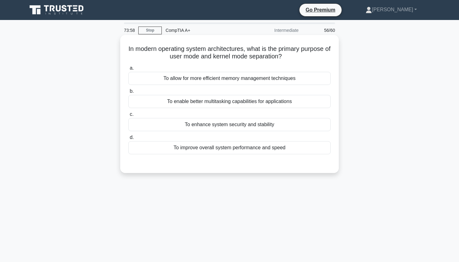
click at [200, 126] on div "To enhance system security and stability" at bounding box center [229, 124] width 202 height 13
click at [128, 116] on input "c. To enhance system security and stability" at bounding box center [128, 114] width 0 height 4
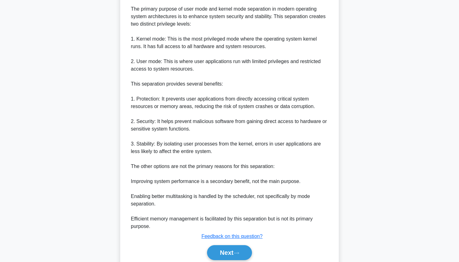
scroll to position [177, 0]
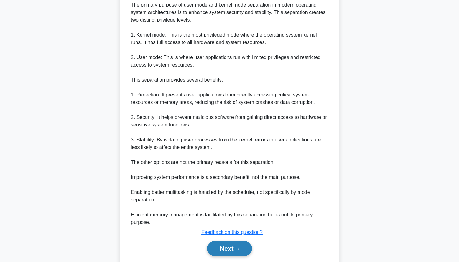
click at [237, 243] on button "Next" at bounding box center [229, 248] width 45 height 15
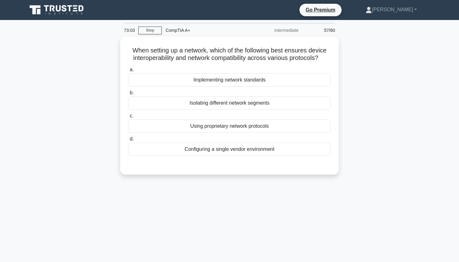
scroll to position [0, 0]
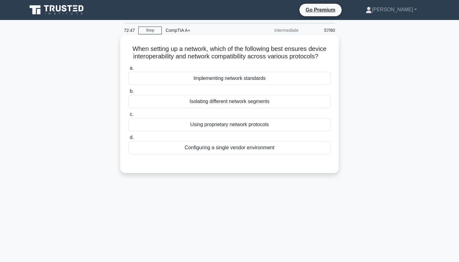
click at [227, 79] on div "Implementing network standards" at bounding box center [229, 78] width 202 height 13
click at [128, 70] on input "a. Implementing network standards" at bounding box center [128, 68] width 0 height 4
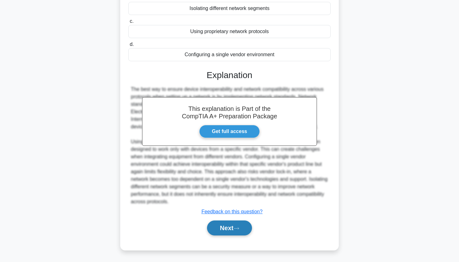
click at [215, 233] on button "Next" at bounding box center [229, 227] width 45 height 15
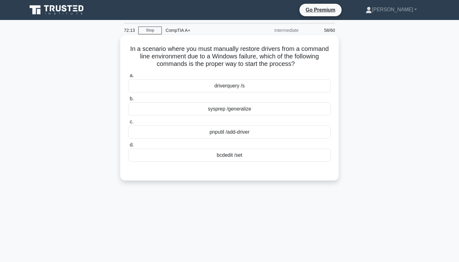
click at [212, 134] on div "pnputil /add-driver" at bounding box center [229, 131] width 202 height 13
click at [128, 124] on input "c. pnputil /add-driver" at bounding box center [128, 122] width 0 height 4
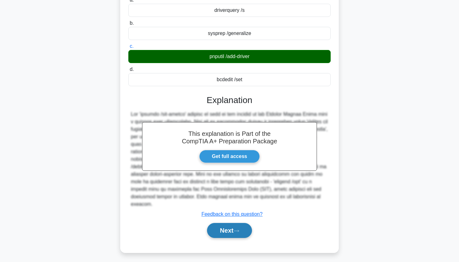
scroll to position [75, 0]
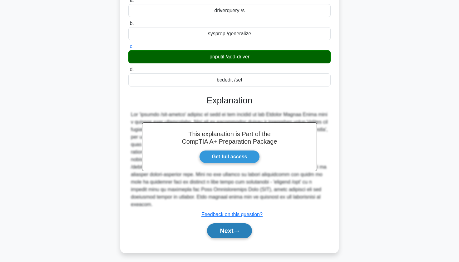
click at [220, 226] on button "Next" at bounding box center [229, 230] width 45 height 15
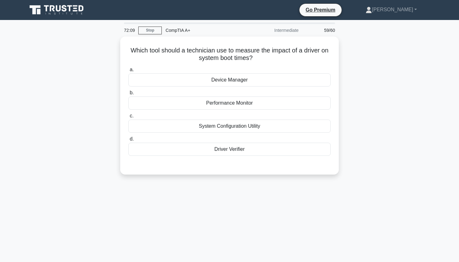
scroll to position [0, 0]
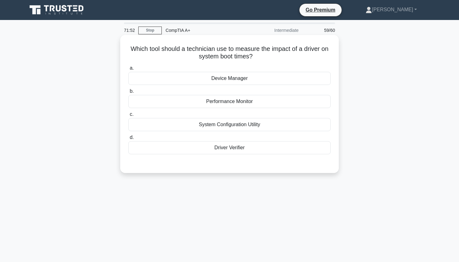
drag, startPoint x: 131, startPoint y: 49, endPoint x: 252, endPoint y: 56, distance: 120.9
click at [252, 56] on h5 "Which tool should a technician use to measure the impact of a driver on system …" at bounding box center [229, 53] width 203 height 16
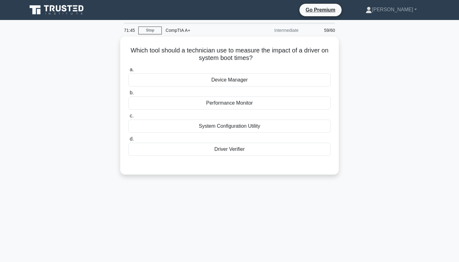
click at [86, 108] on div "Which tool should a technician use to measure the impact of a driver on system …" at bounding box center [229, 109] width 412 height 145
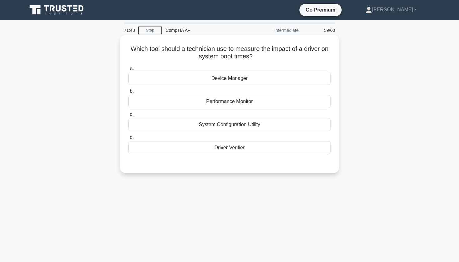
click at [153, 104] on div "Performance Monitor" at bounding box center [229, 101] width 202 height 13
click at [128, 93] on input "b. Performance Monitor" at bounding box center [128, 91] width 0 height 4
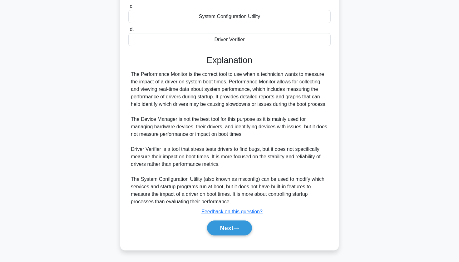
scroll to position [108, 0]
click at [238, 227] on icon at bounding box center [236, 228] width 6 height 3
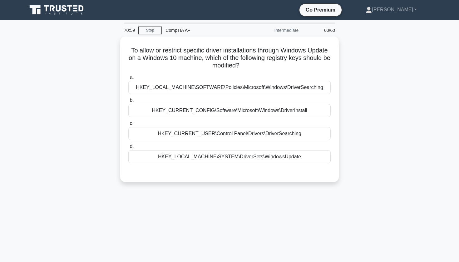
scroll to position [0, 0]
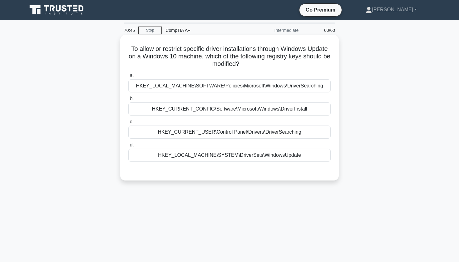
click at [303, 156] on div "HKEY_LOCAL_MACHINE\SYSTEM\DriverSets\WindowsUpdate" at bounding box center [229, 155] width 202 height 13
click at [128, 147] on input "d. HKEY_LOCAL_MACHINE\SYSTEM\DriverSets\WindowsUpdate" at bounding box center [128, 145] width 0 height 4
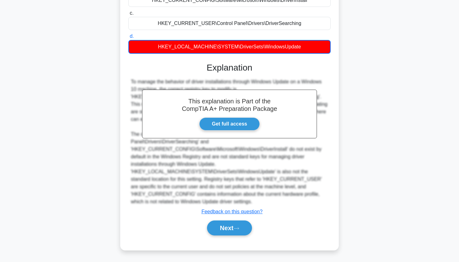
scroll to position [109, 0]
click at [227, 225] on button "Next" at bounding box center [229, 227] width 45 height 15
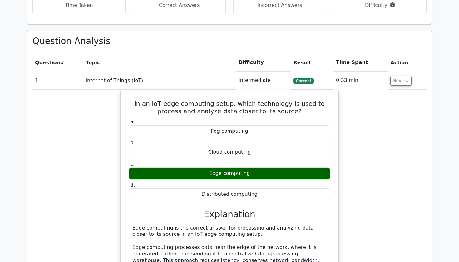
scroll to position [670, 0]
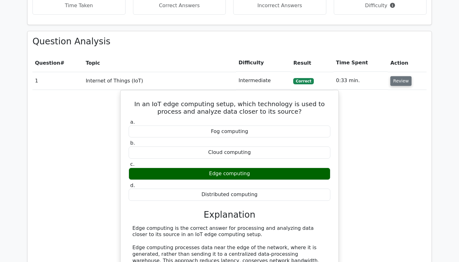
click at [397, 76] on button "Review" at bounding box center [400, 81] width 21 height 10
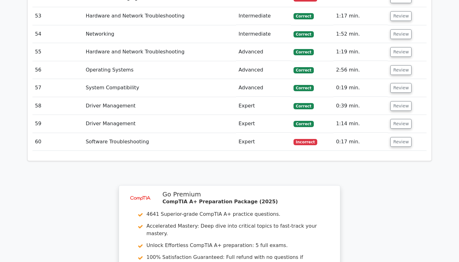
scroll to position [1672, 0]
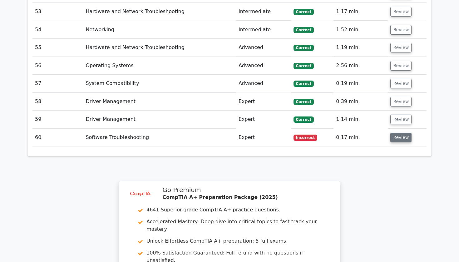
click at [392, 133] on button "Review" at bounding box center [400, 138] width 21 height 10
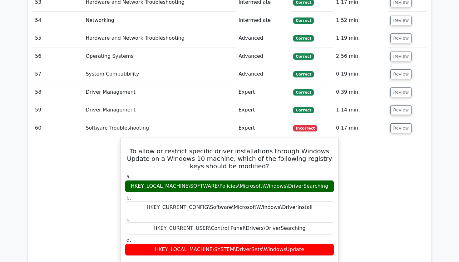
scroll to position [1682, 0]
click at [393, 123] on button "Review" at bounding box center [400, 128] width 21 height 10
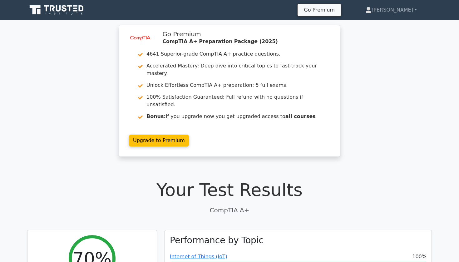
scroll to position [0, 0]
